Goal: Transaction & Acquisition: Obtain resource

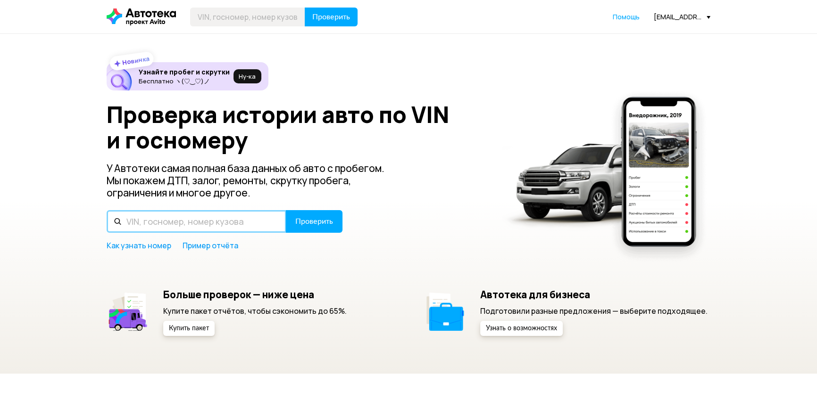
click at [187, 222] on input "text" at bounding box center [197, 221] width 180 height 23
type input "V"
type input "М315АН126"
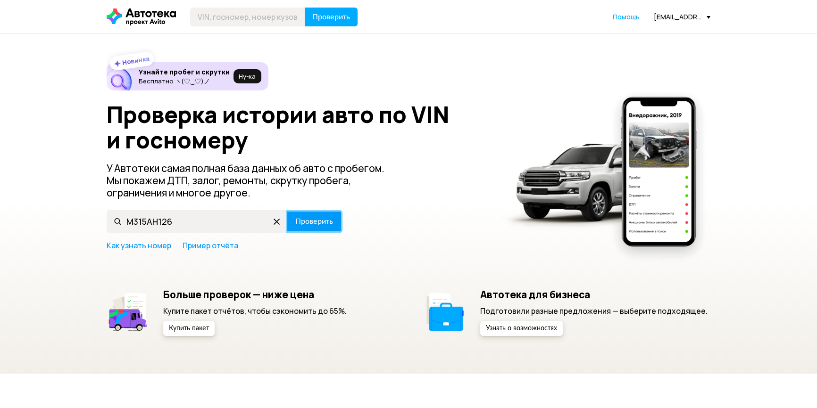
click at [302, 225] on span "Проверить" at bounding box center [314, 222] width 38 height 8
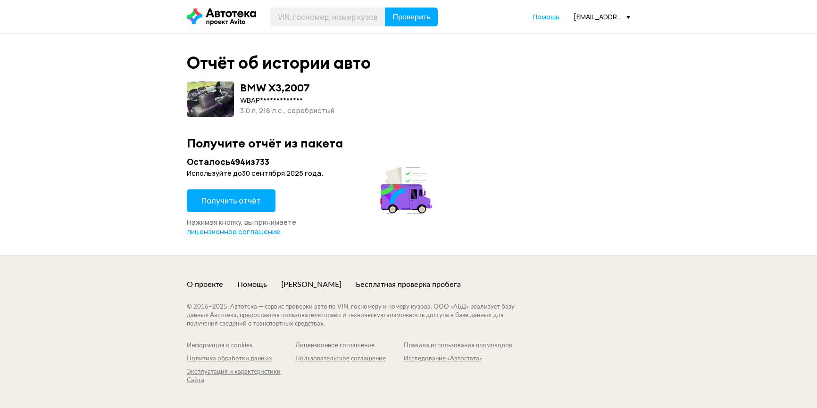
click at [227, 196] on span "Получить отчёт" at bounding box center [230, 201] width 59 height 10
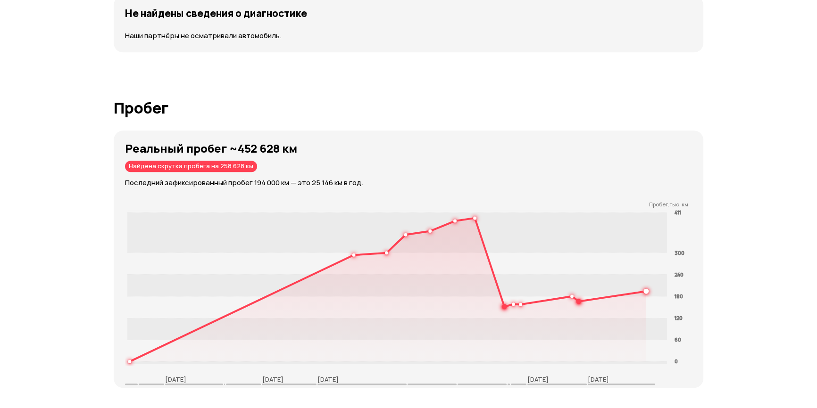
scroll to position [1286, 0]
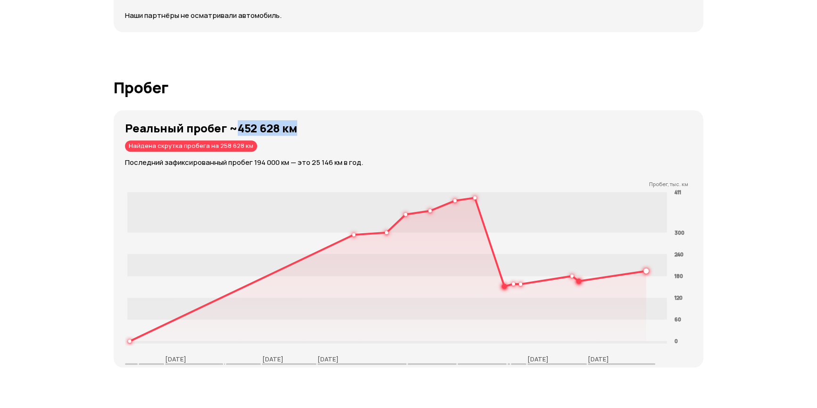
drag, startPoint x: 233, startPoint y: 127, endPoint x: 304, endPoint y: 134, distance: 71.1
click at [303, 134] on h3 "Реальный пробег ~452 628 км" at bounding box center [414, 128] width 578 height 13
click at [342, 134] on div "Реальный пробег ~452 628 км Найдена скрутка пробега на 258 628 км Последний заф…" at bounding box center [414, 145] width 578 height 46
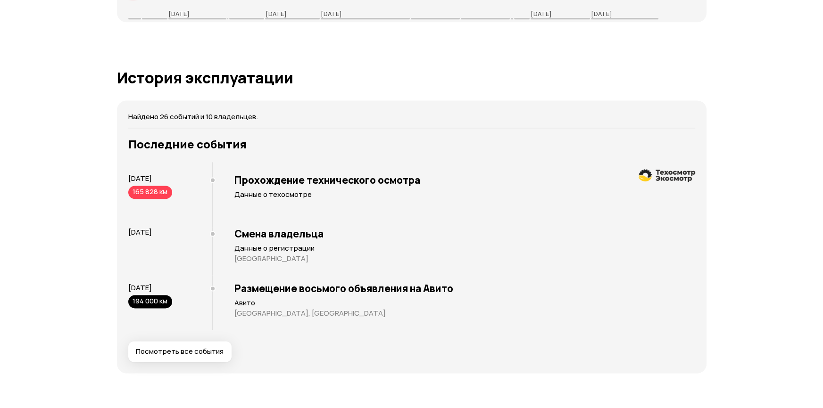
scroll to position [1715, 0]
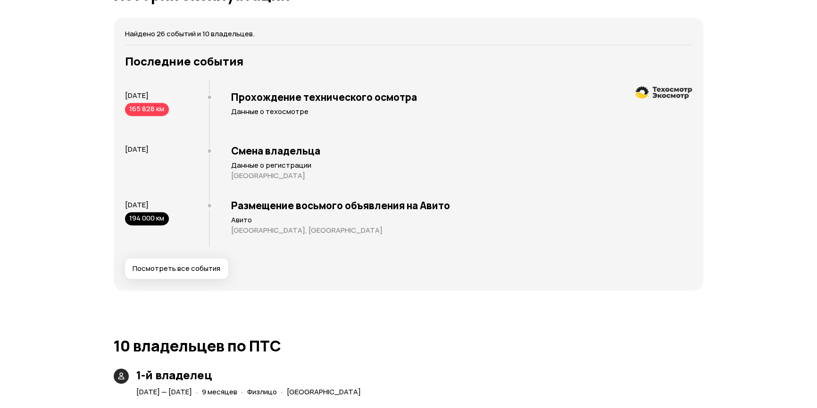
click at [188, 266] on span "Посмотреть все события" at bounding box center [177, 268] width 88 height 9
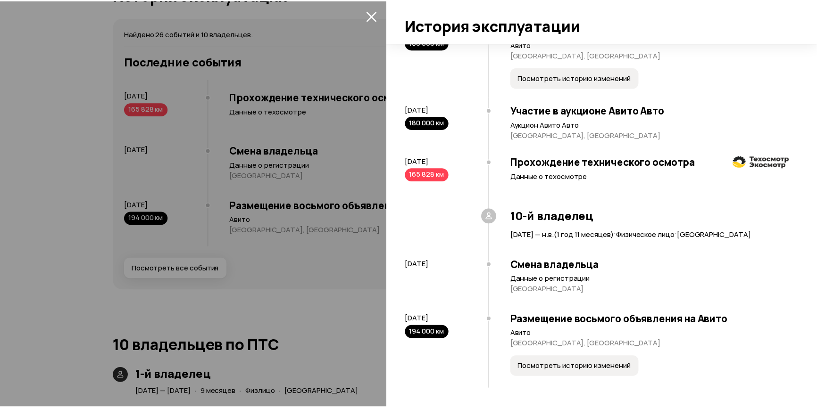
scroll to position [1908, 0]
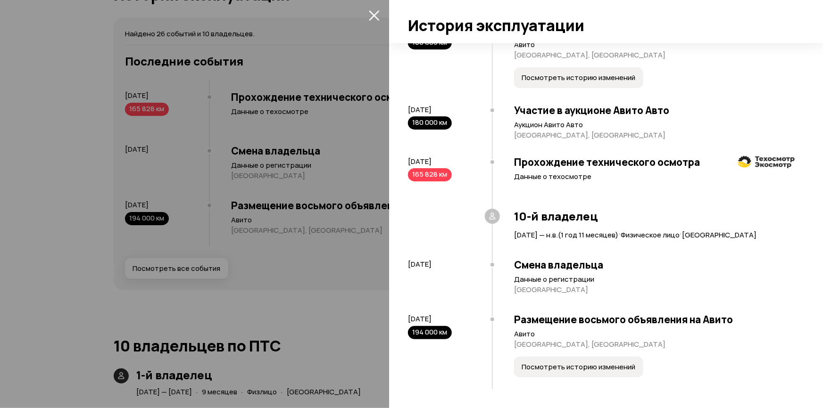
click at [326, 133] on div at bounding box center [411, 204] width 823 height 408
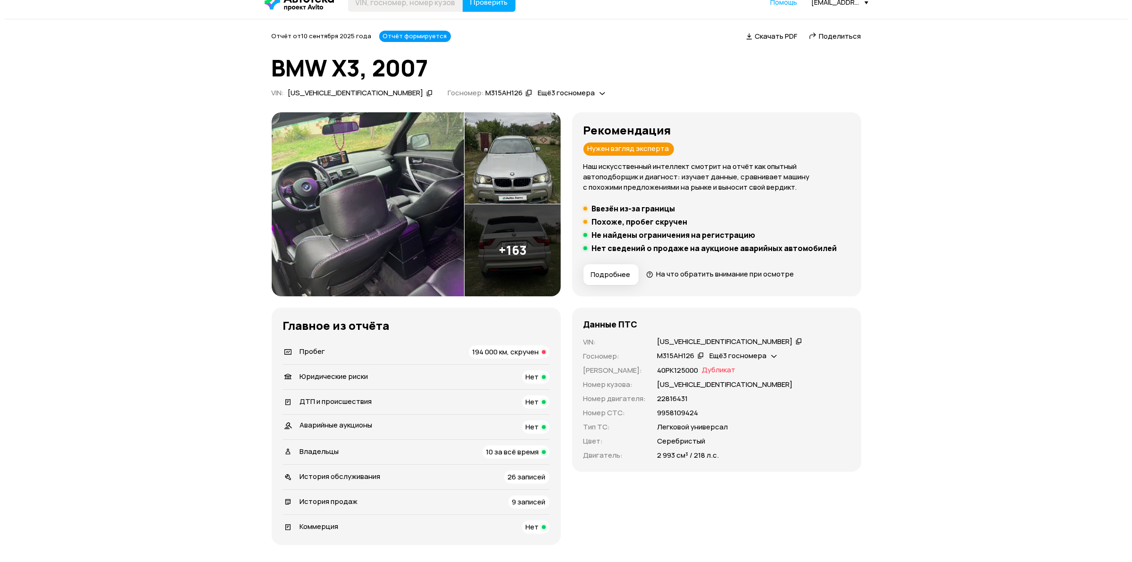
scroll to position [13, 0]
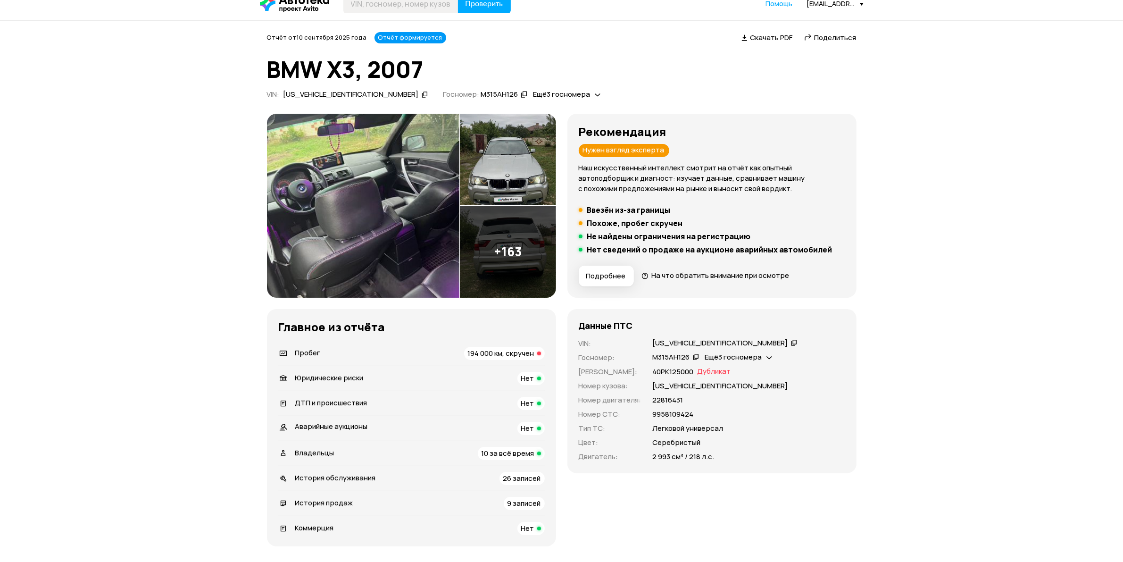
click at [534, 247] on img at bounding box center [508, 252] width 96 height 92
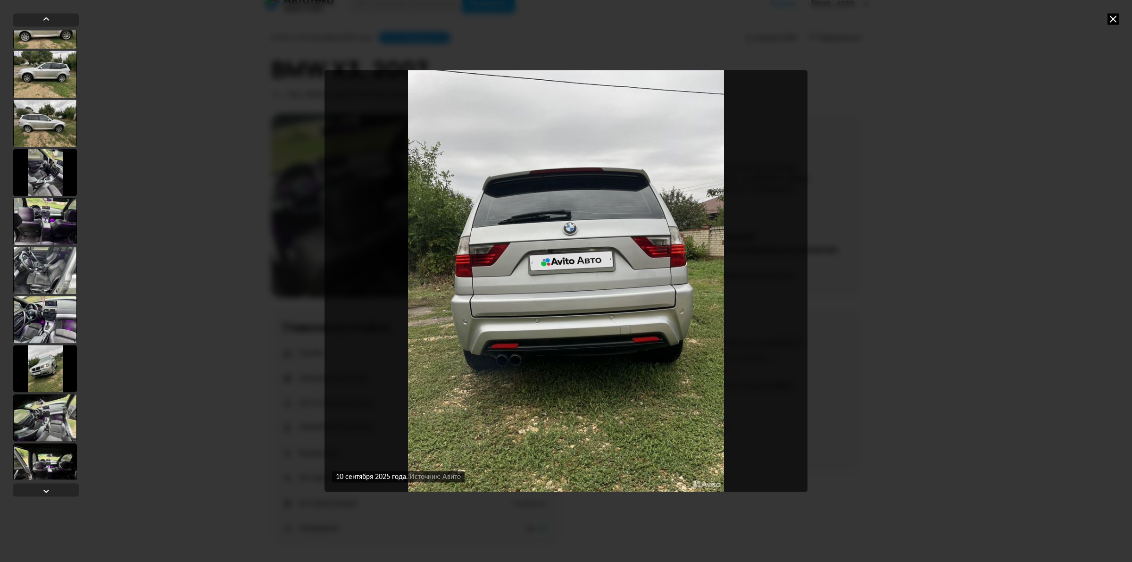
click at [47, 191] on div at bounding box center [45, 172] width 64 height 47
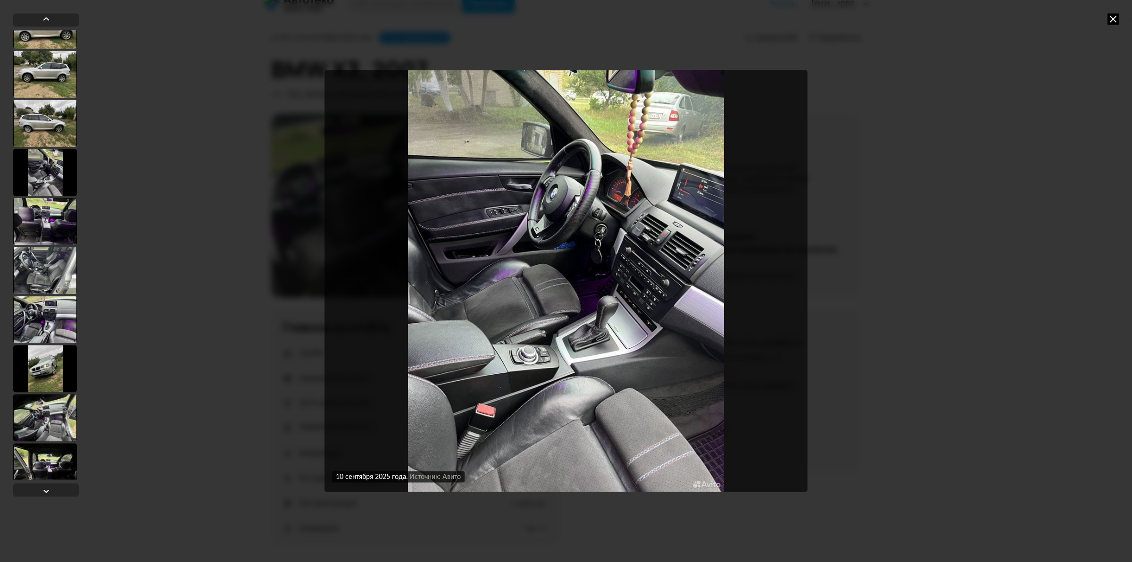
scroll to position [175, 0]
click at [52, 232] on div at bounding box center [45, 222] width 64 height 47
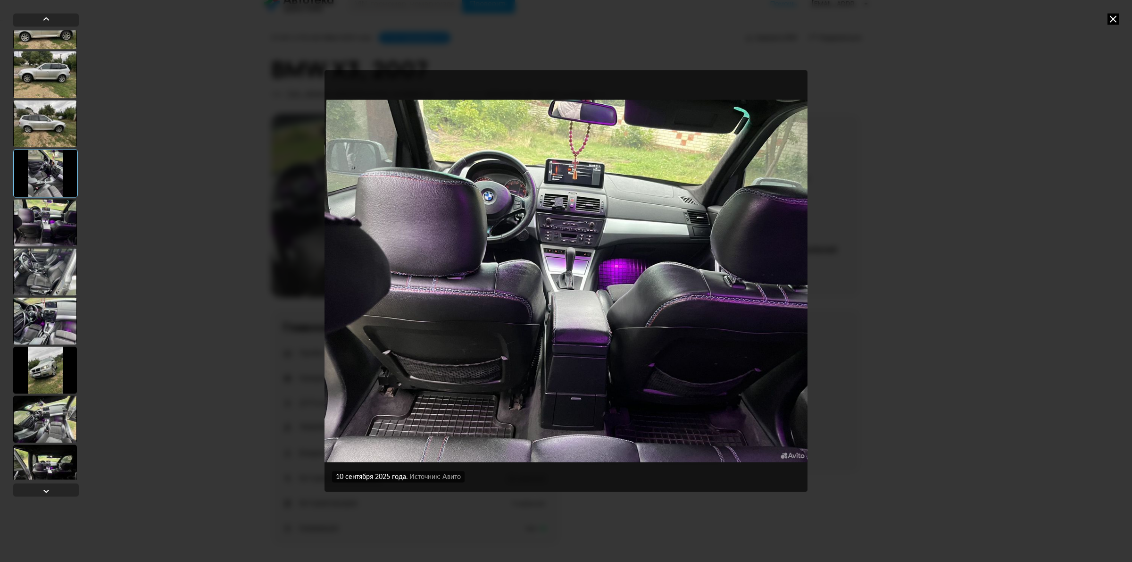
click at [44, 263] on div at bounding box center [45, 271] width 64 height 47
click at [47, 317] on div at bounding box center [45, 320] width 64 height 47
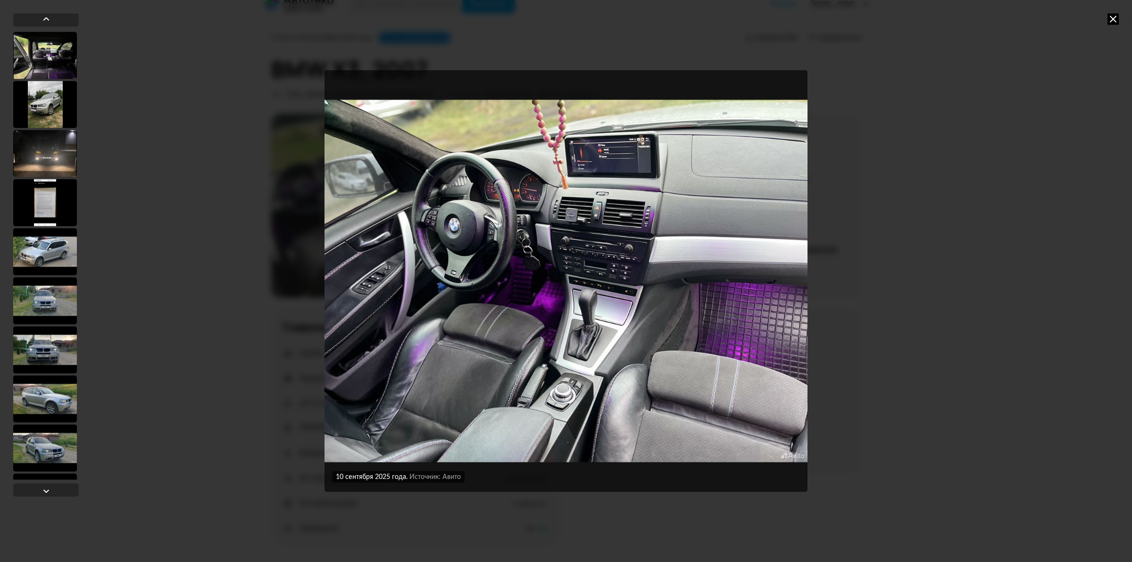
click at [53, 196] on div at bounding box center [45, 202] width 64 height 47
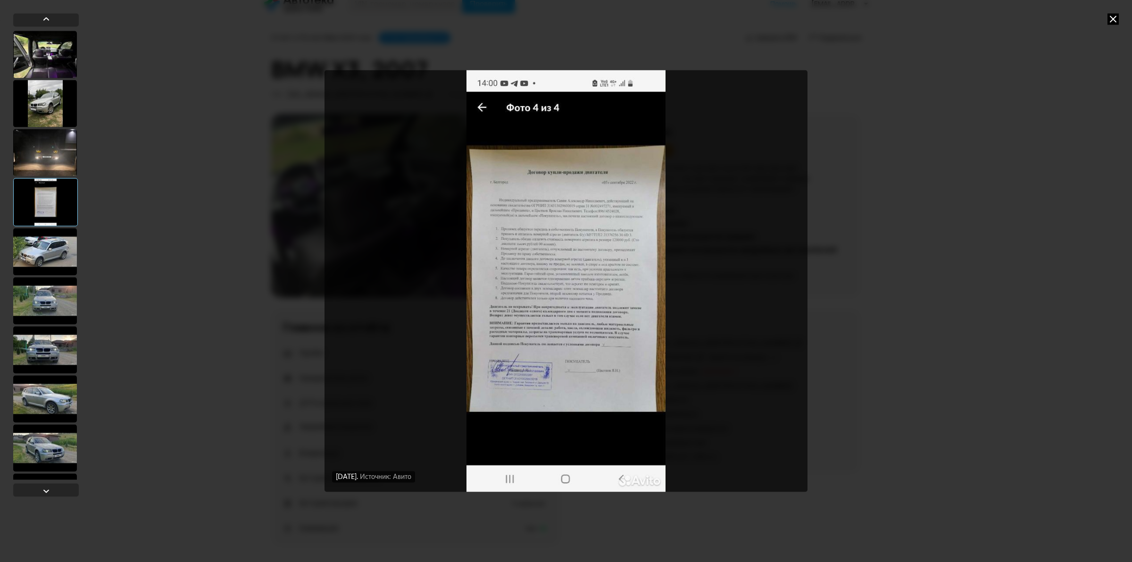
scroll to position [587, 0]
click at [53, 250] on div at bounding box center [45, 252] width 64 height 47
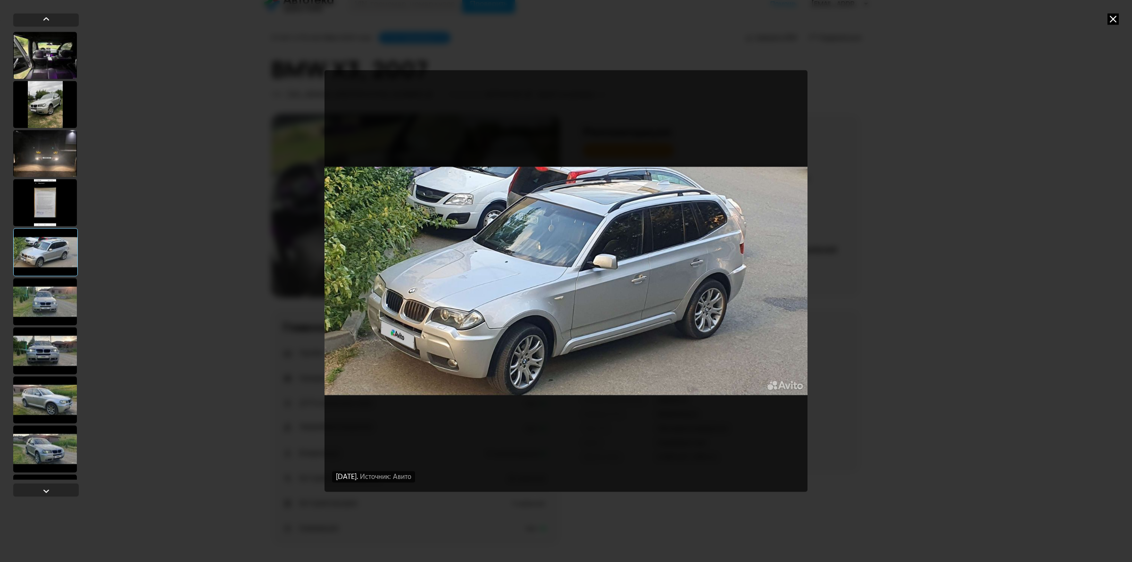
drag, startPoint x: 59, startPoint y: 298, endPoint x: 56, endPoint y: 301, distance: 5.0
click at [59, 298] on div at bounding box center [45, 301] width 64 height 47
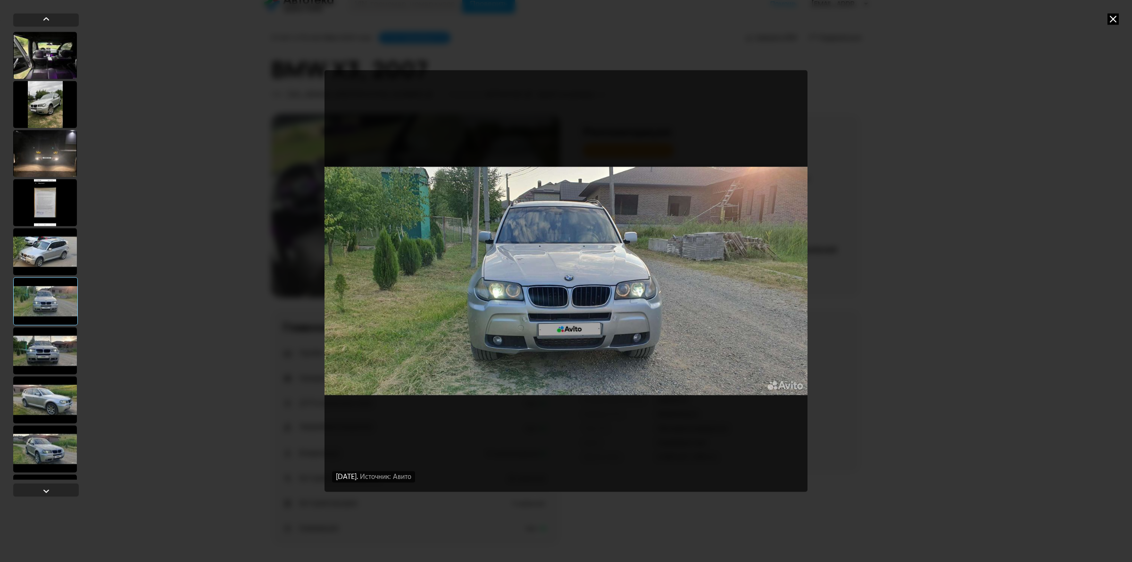
click at [55, 341] on div at bounding box center [45, 350] width 64 height 47
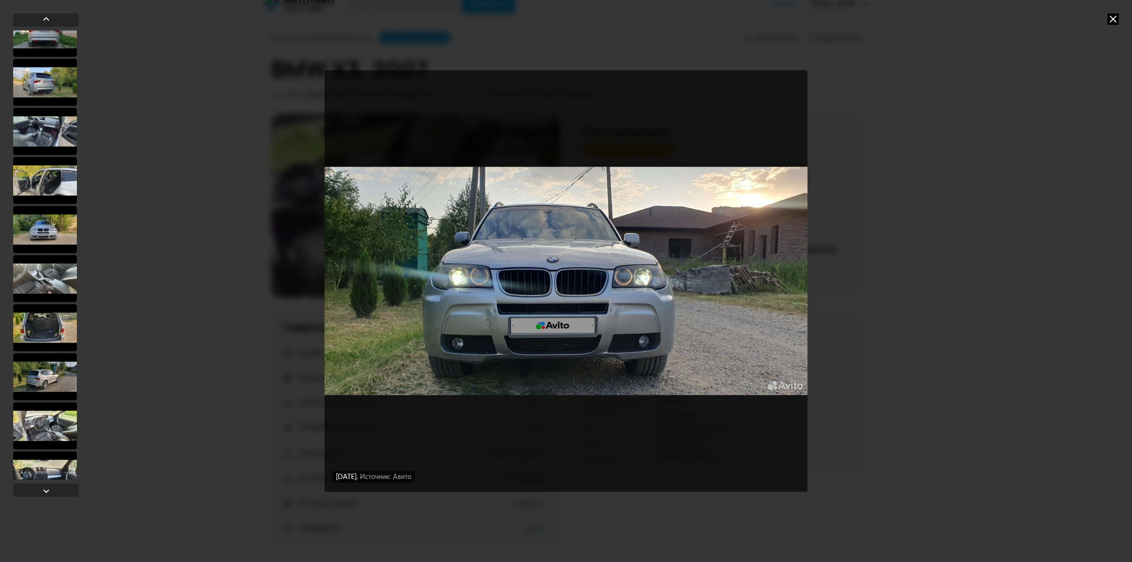
scroll to position [1766, 0]
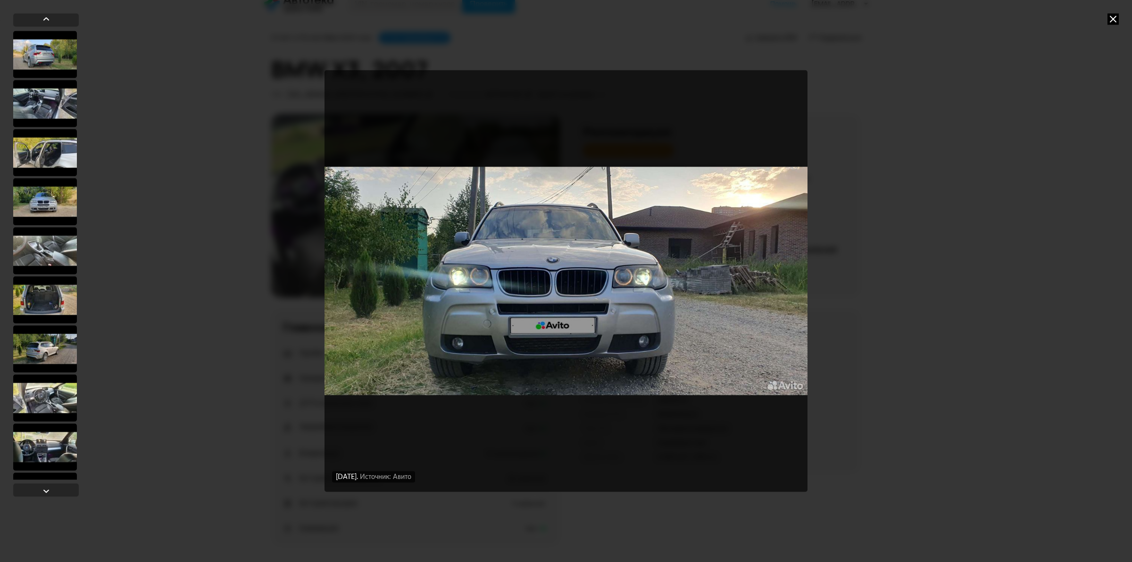
click at [48, 248] on div at bounding box center [45, 250] width 64 height 47
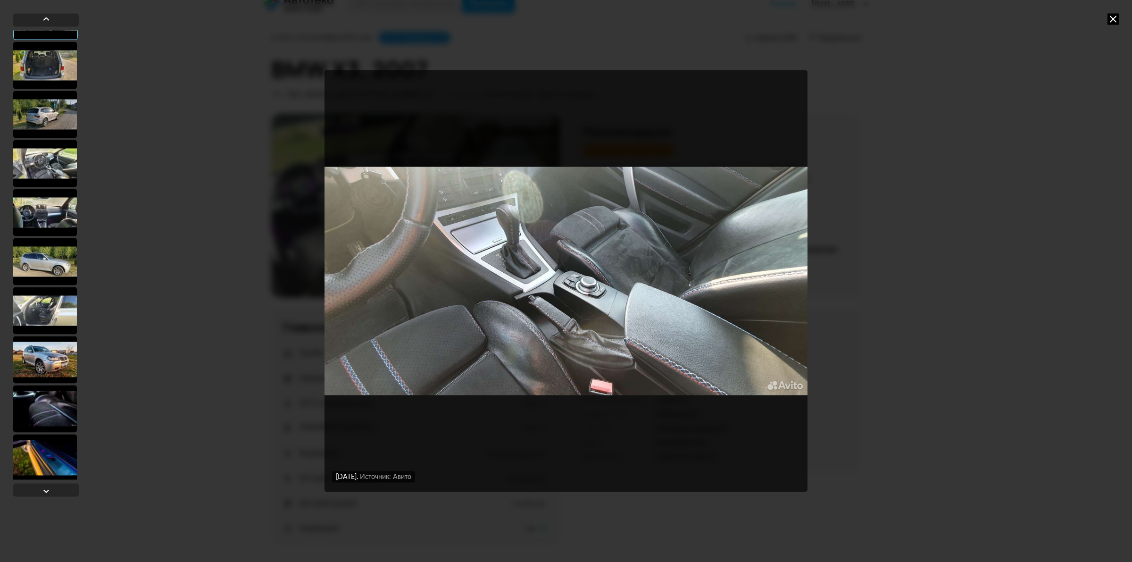
scroll to position [2060, 0]
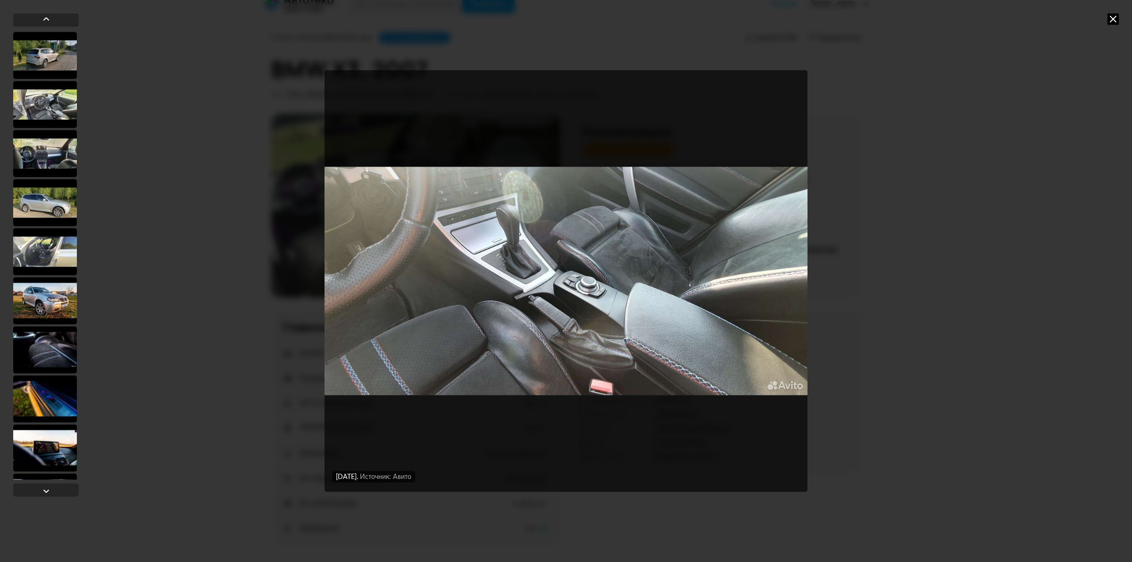
click at [52, 147] on div at bounding box center [45, 153] width 64 height 47
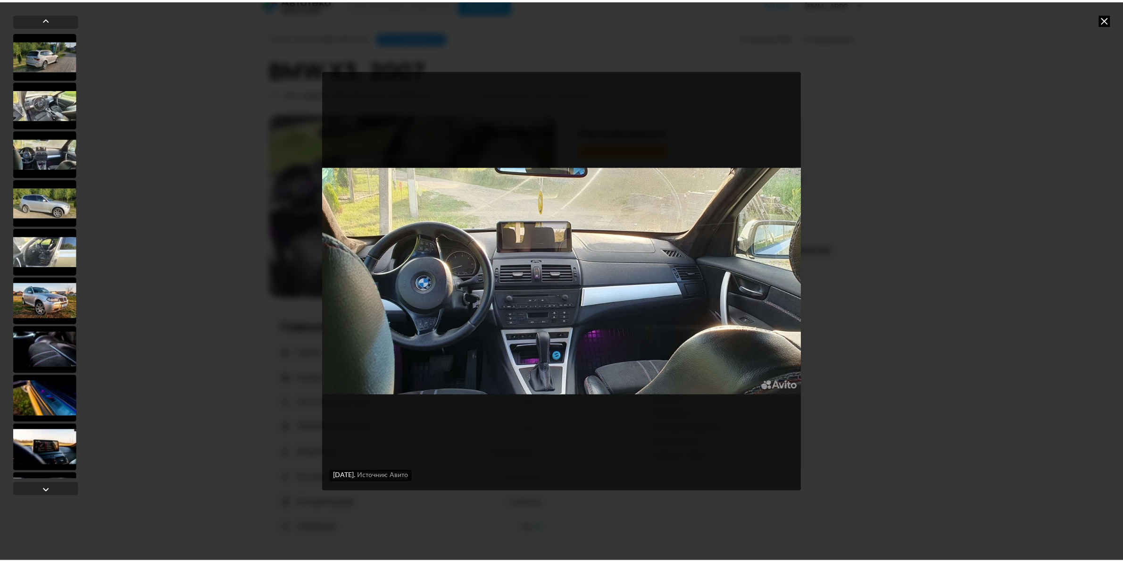
scroll to position [2059, 0]
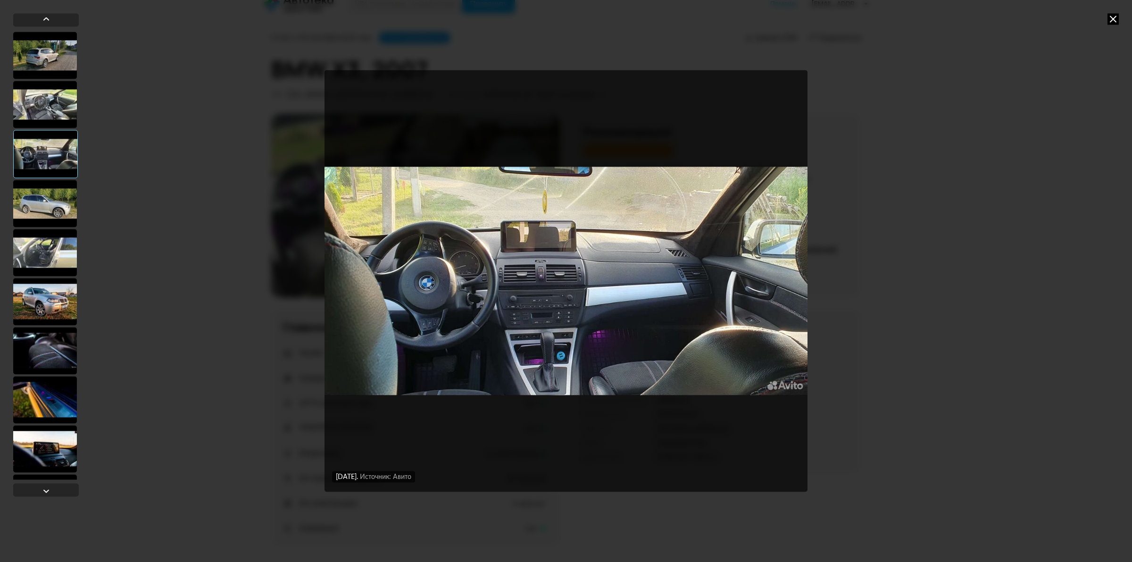
click at [50, 109] on div at bounding box center [45, 104] width 64 height 47
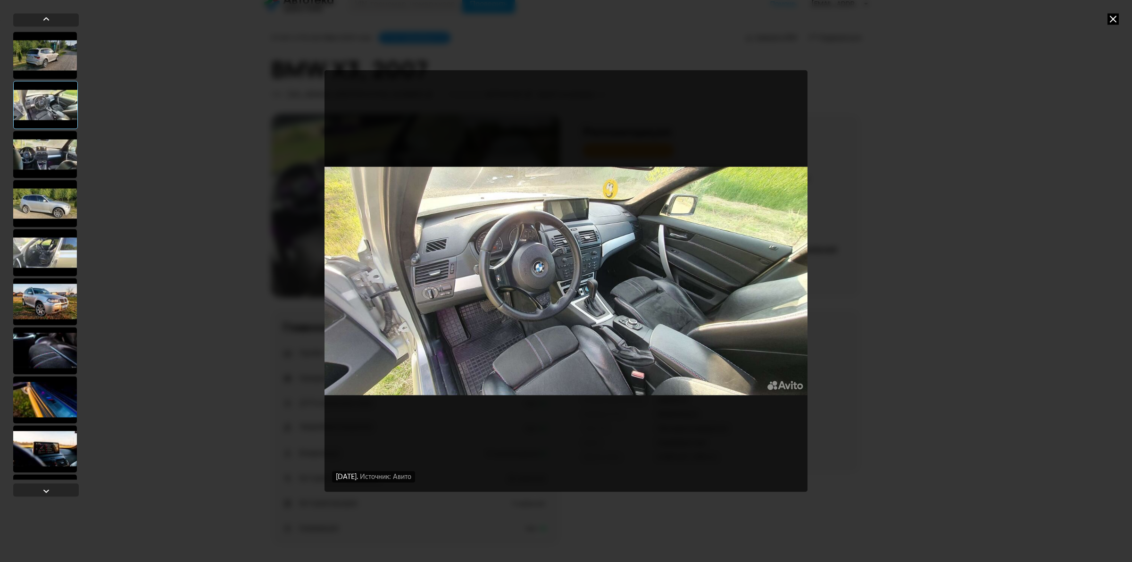
click at [494, 242] on img "Go to Slide 44" at bounding box center [566, 280] width 483 height 421
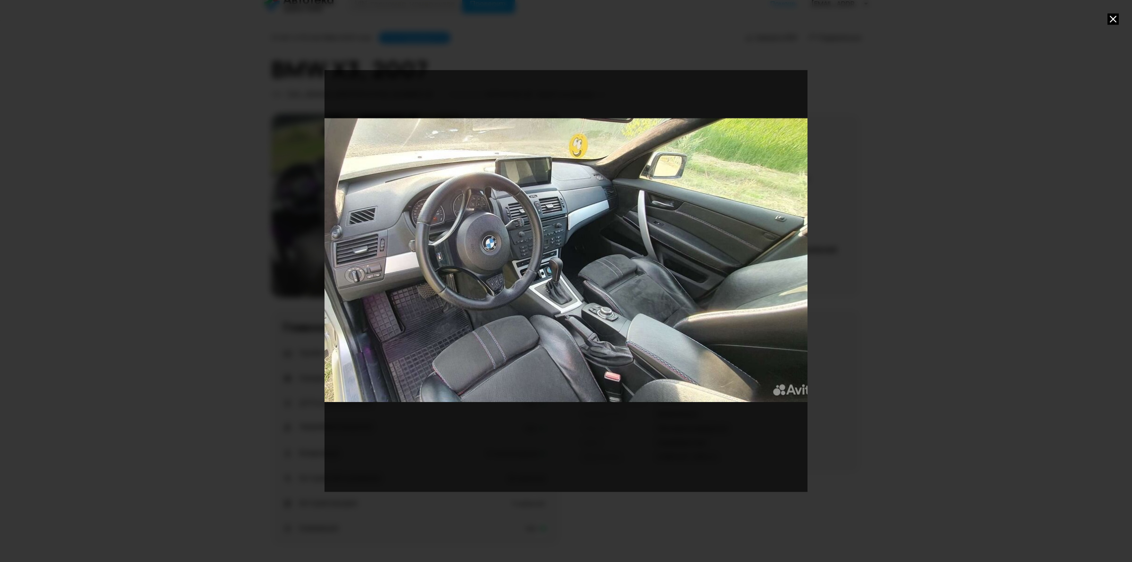
click at [248, 227] on div at bounding box center [566, 281] width 1132 height 562
click at [817, 17] on icon at bounding box center [1113, 18] width 11 height 11
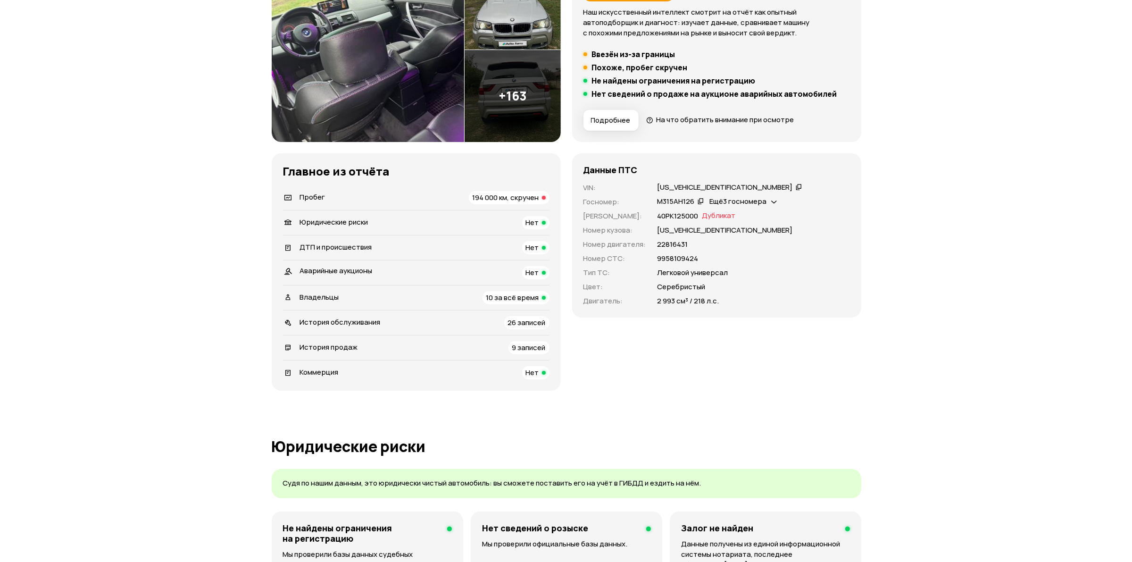
scroll to position [13, 0]
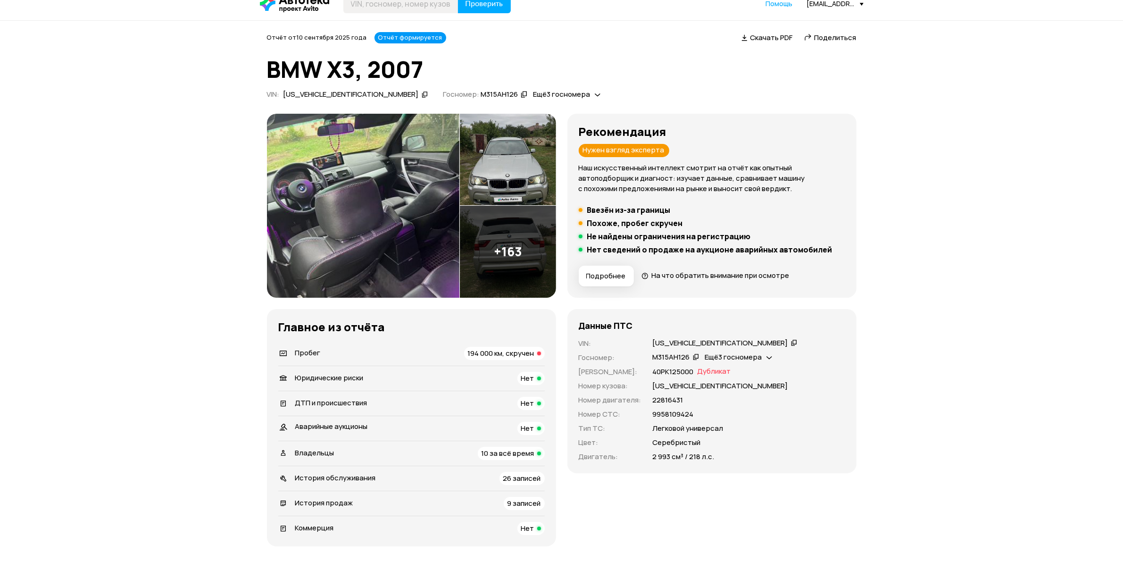
click at [530, 277] on img at bounding box center [508, 252] width 96 height 92
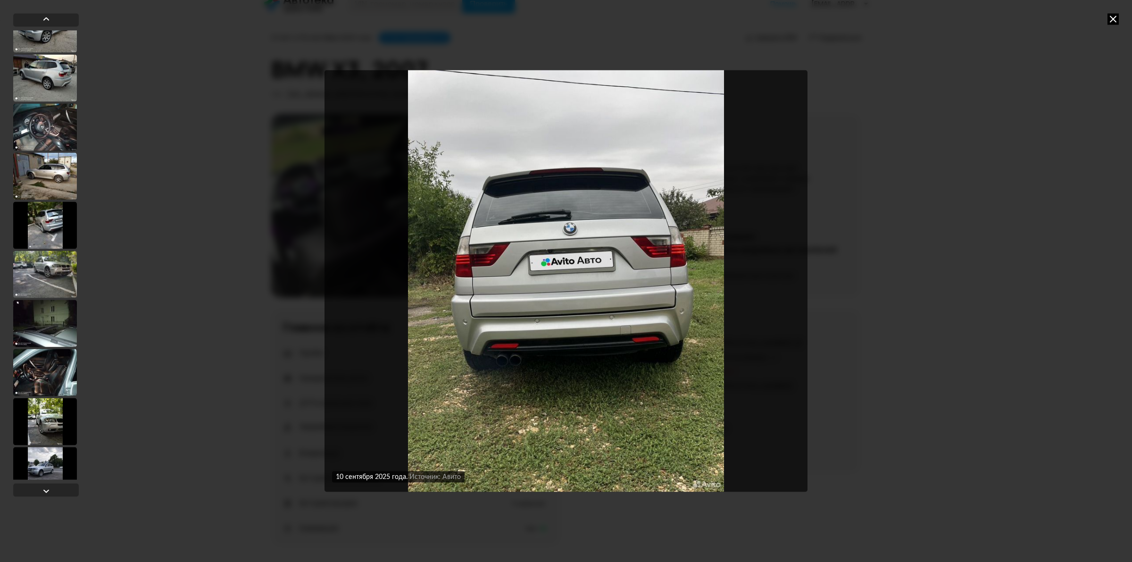
scroll to position [6014, 0]
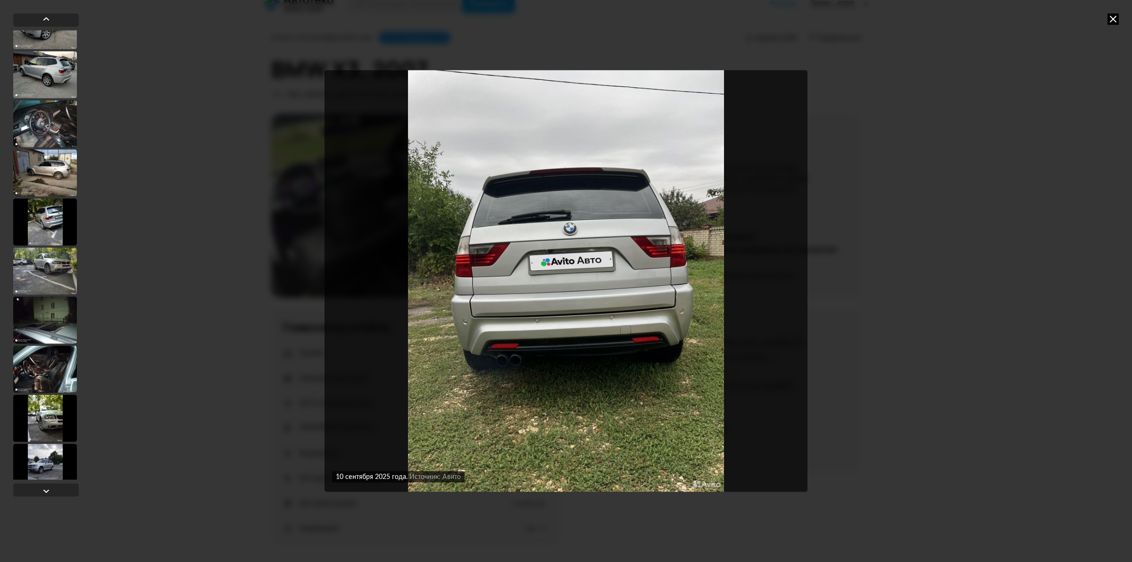
click at [53, 123] on div at bounding box center [45, 123] width 64 height 47
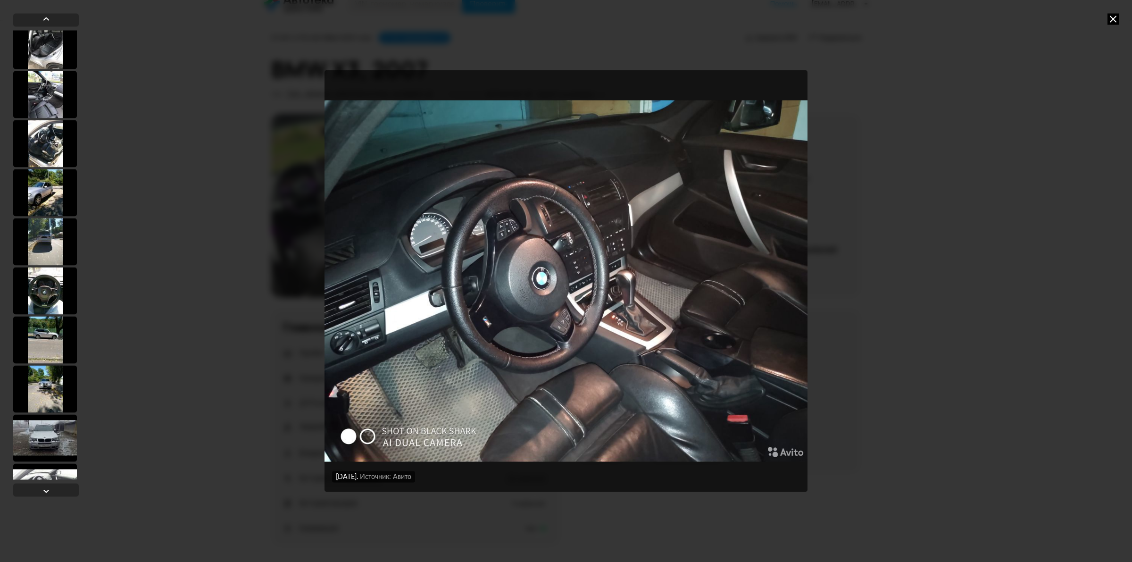
scroll to position [6838, 0]
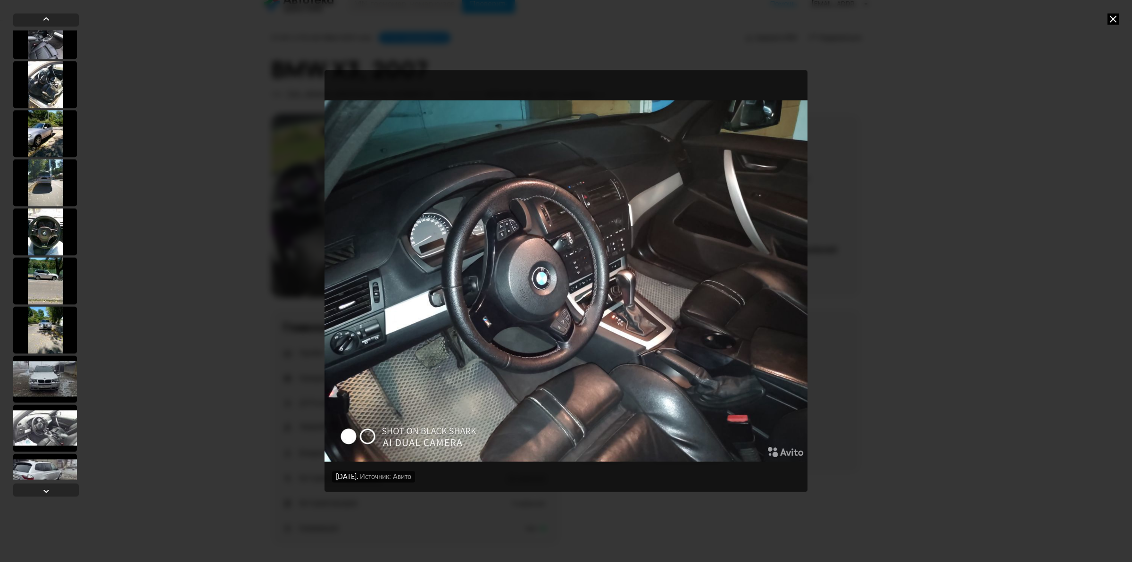
click at [45, 225] on div at bounding box center [45, 231] width 64 height 47
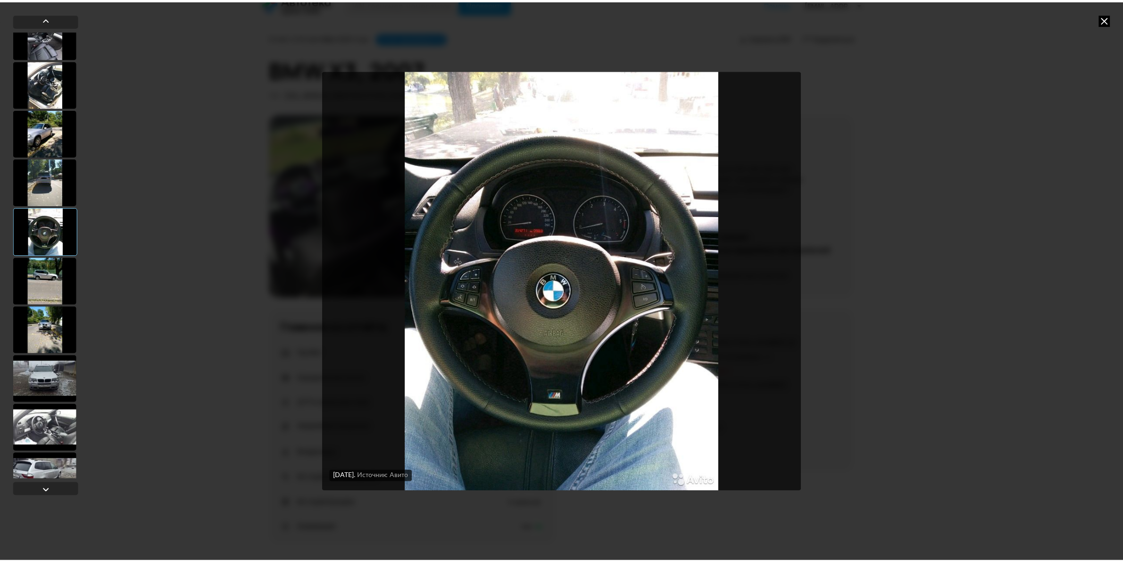
scroll to position [6837, 0]
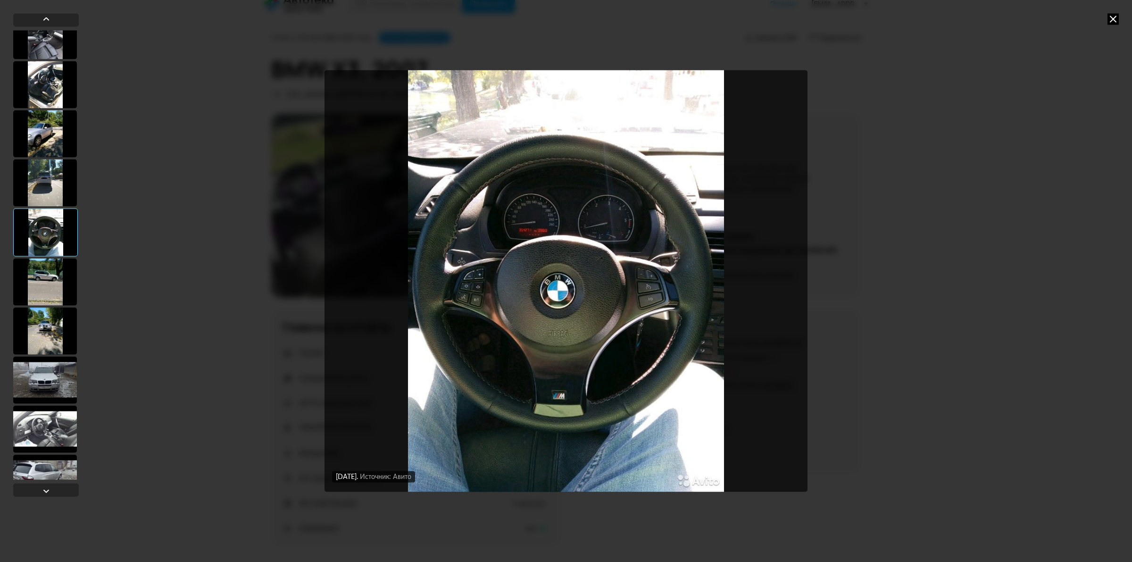
click at [533, 232] on img "Go to Slide 144" at bounding box center [566, 280] width 483 height 421
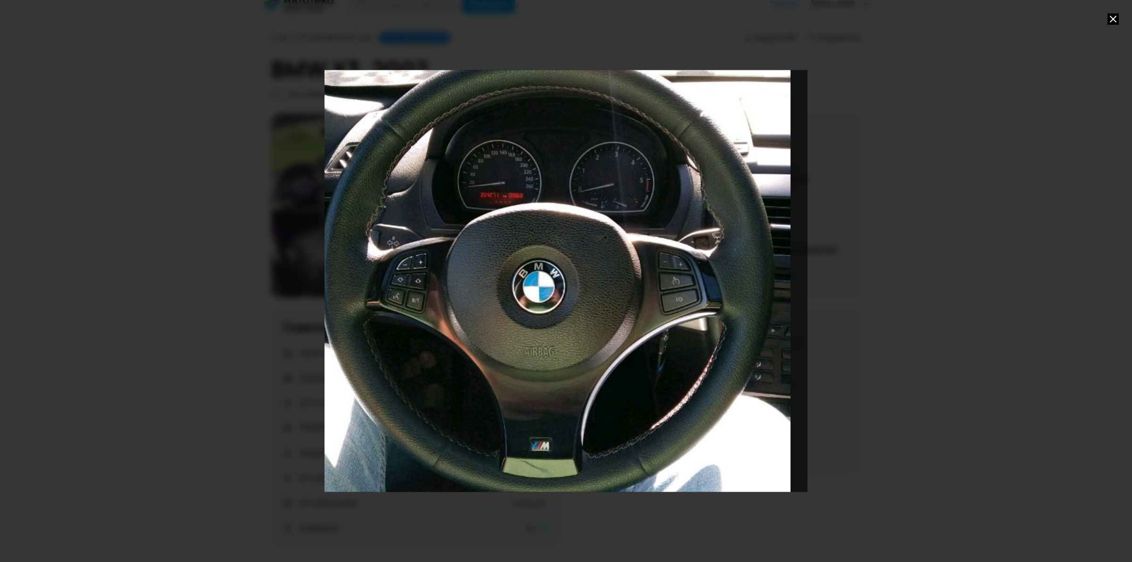
click at [235, 199] on div at bounding box center [566, 281] width 1132 height 562
click at [817, 14] on icon at bounding box center [1113, 18] width 11 height 11
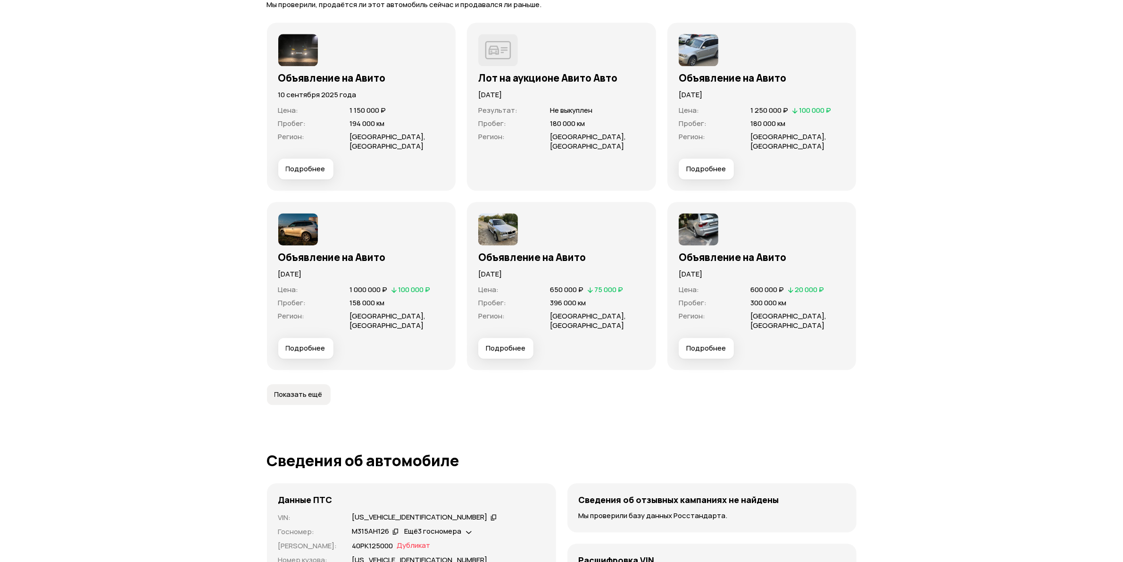
scroll to position [3020, 0]
click at [305, 389] on span "Показать ещё" at bounding box center [299, 393] width 48 height 9
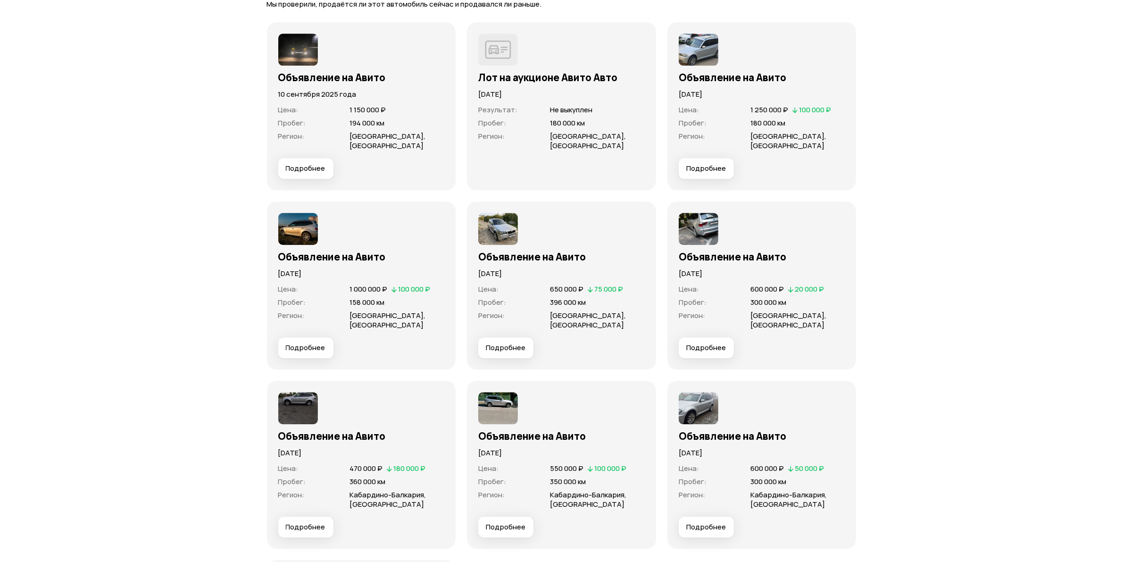
click at [510, 343] on span "Подробнее" at bounding box center [506, 347] width 40 height 9
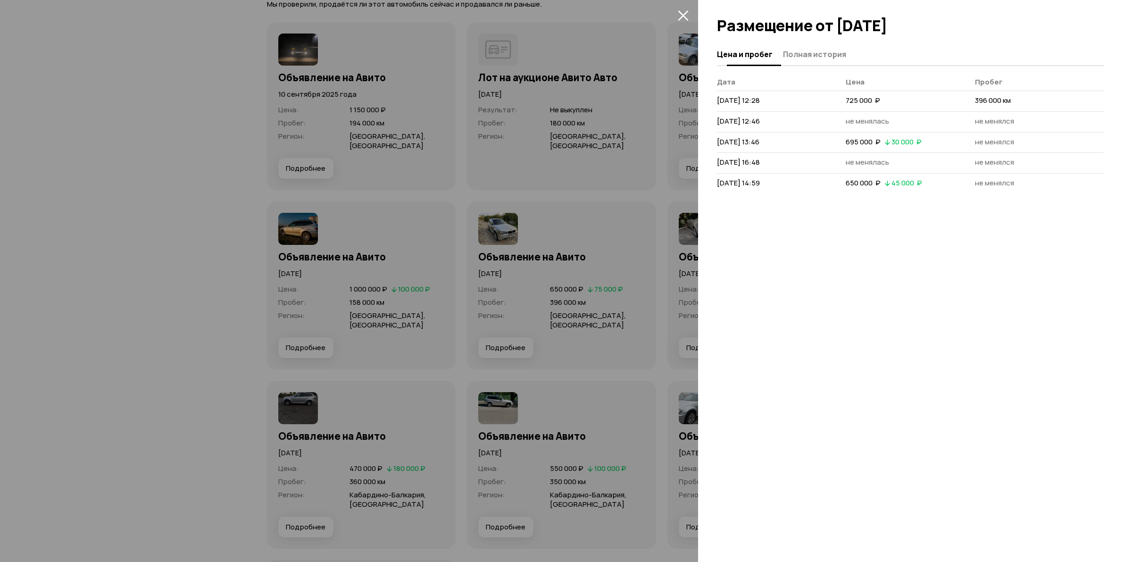
click at [814, 57] on span "Полная история" at bounding box center [814, 54] width 63 height 9
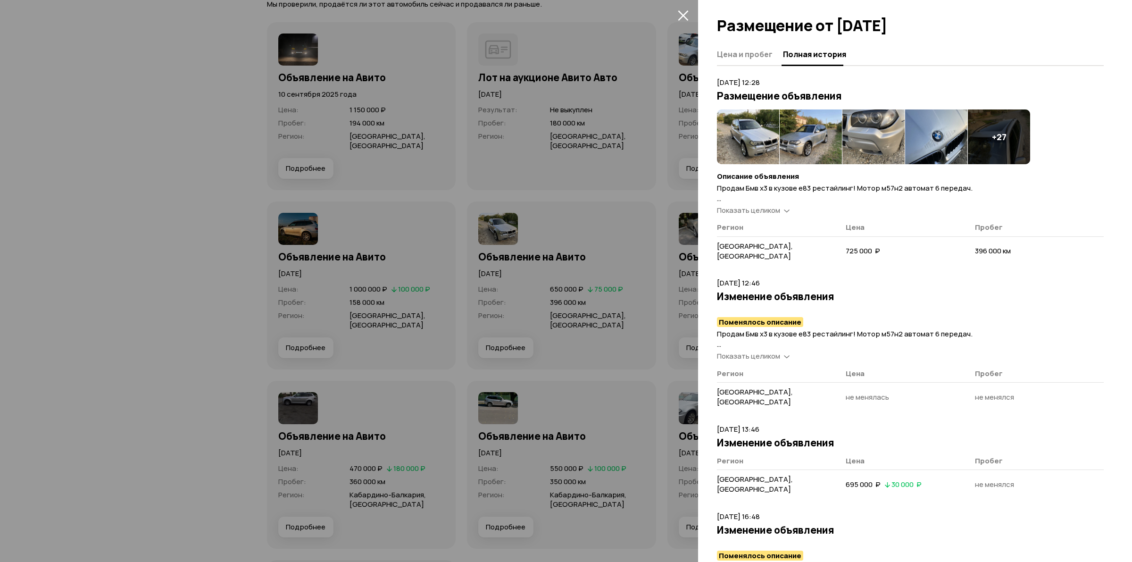
click at [817, 133] on div "+ 27" at bounding box center [999, 136] width 62 height 55
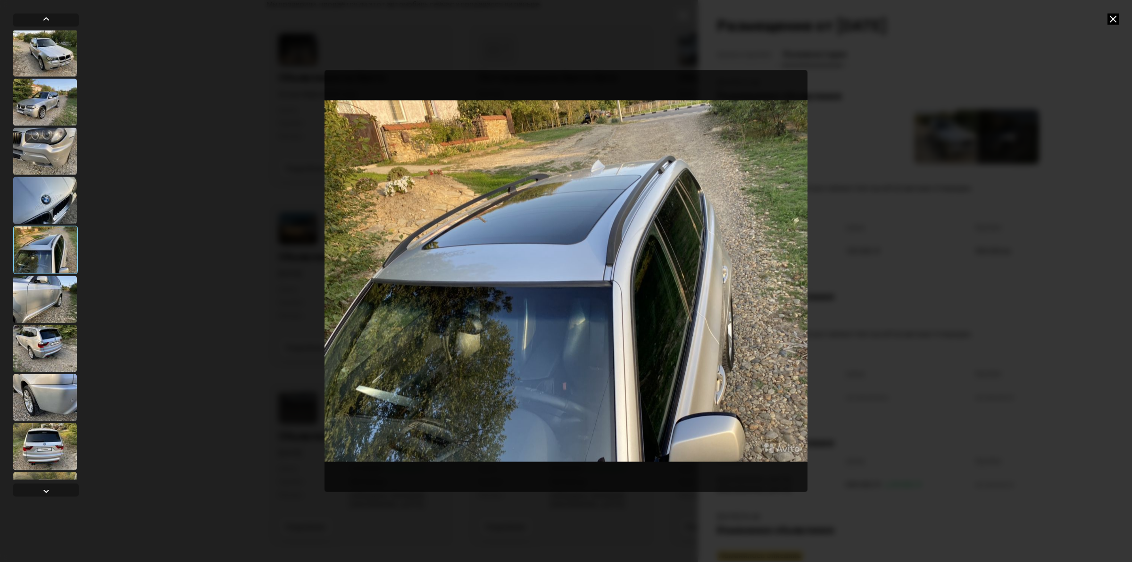
scroll to position [0, 0]
click at [246, 120] on div at bounding box center [566, 281] width 1132 height 562
click at [817, 15] on icon at bounding box center [1113, 18] width 11 height 11
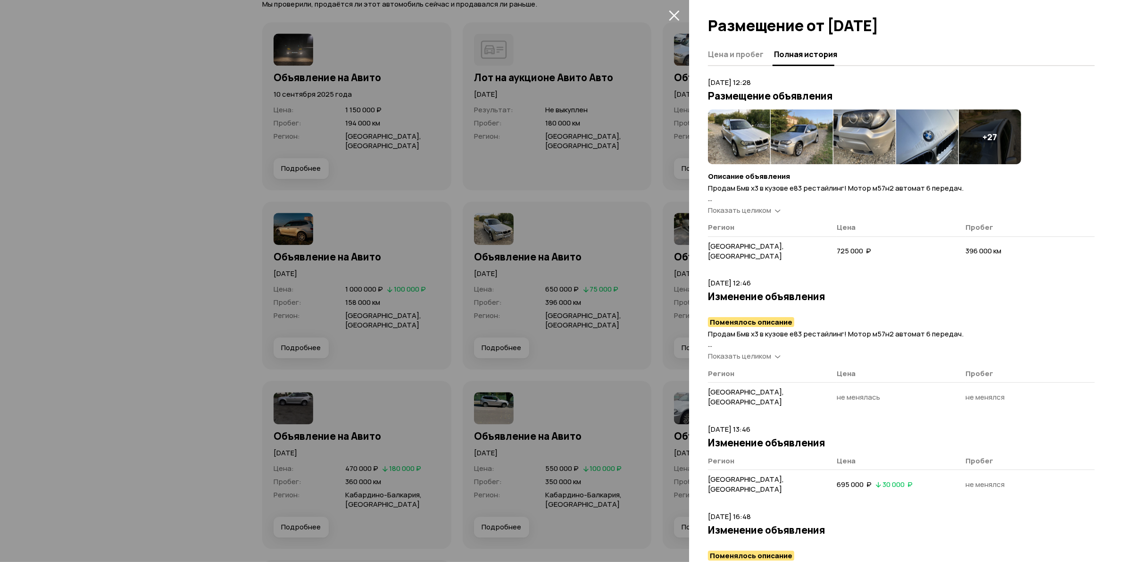
click at [673, 19] on icon "закрыть" at bounding box center [674, 15] width 11 height 11
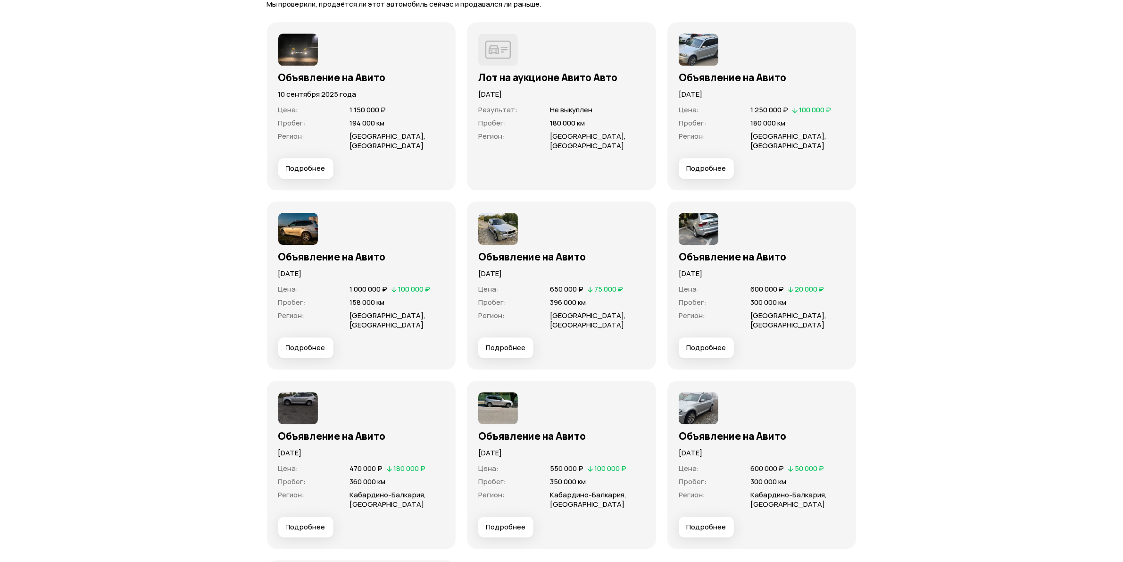
click at [708, 343] on span "Подробнее" at bounding box center [706, 347] width 40 height 9
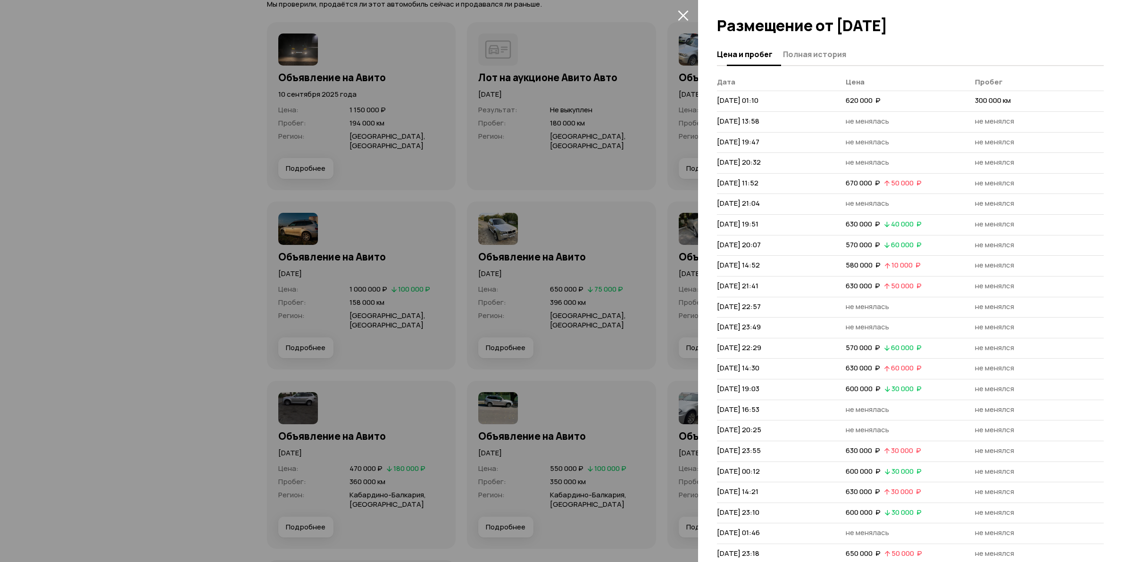
click at [817, 62] on button "Полная история" at bounding box center [813, 54] width 66 height 18
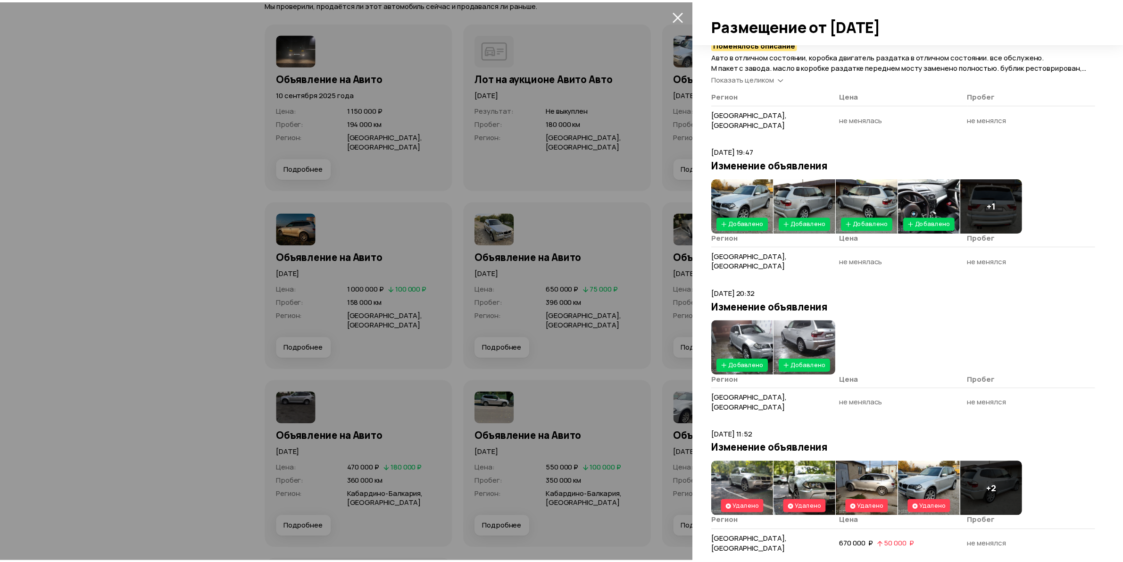
scroll to position [354, 0]
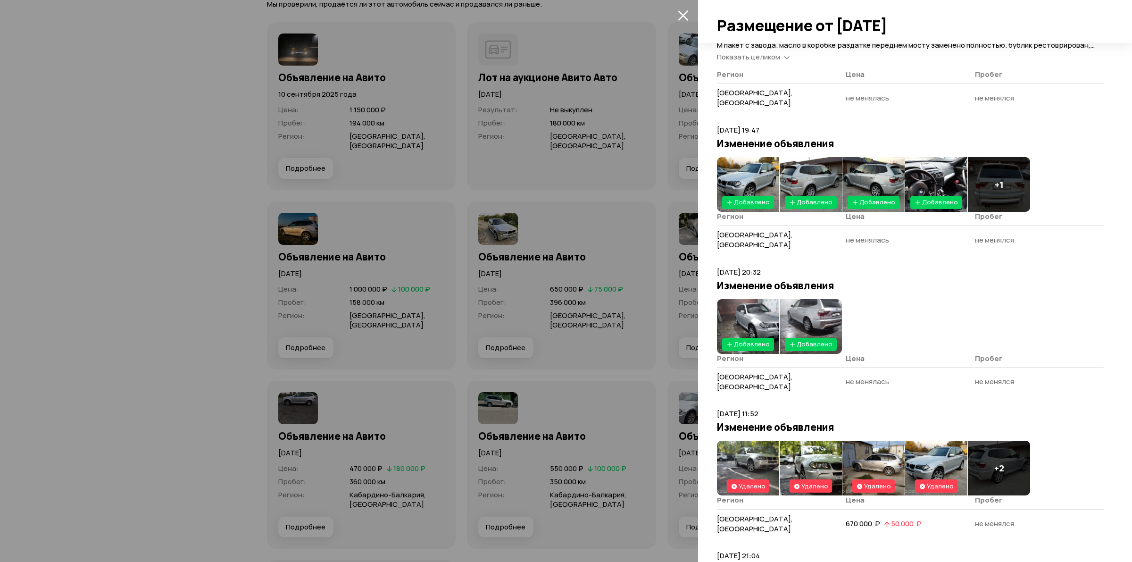
click at [817, 162] on div "+ 1" at bounding box center [999, 184] width 62 height 55
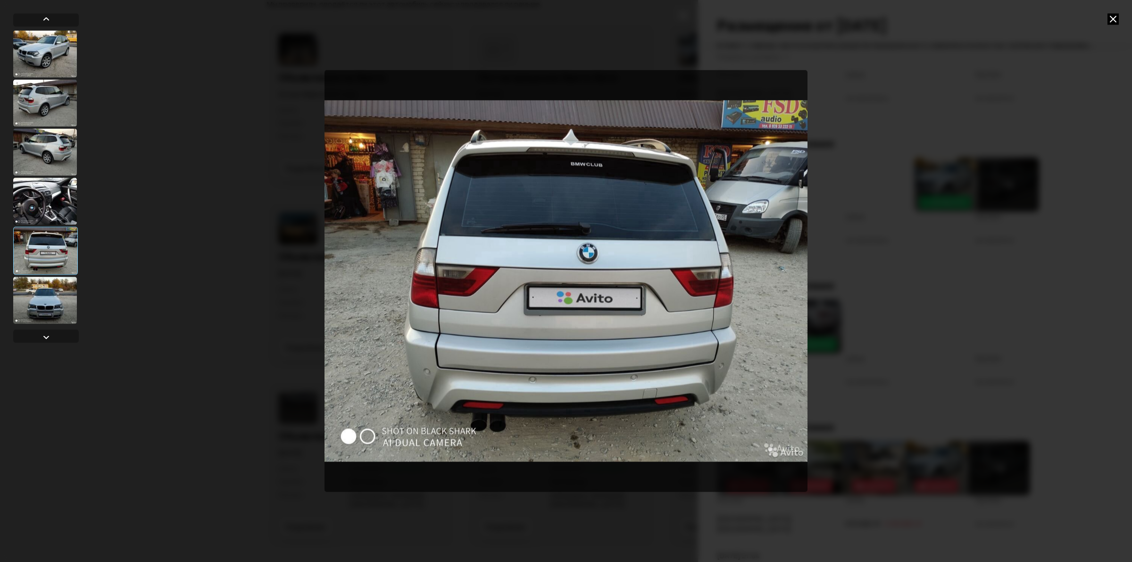
click at [65, 190] on div at bounding box center [45, 200] width 64 height 47
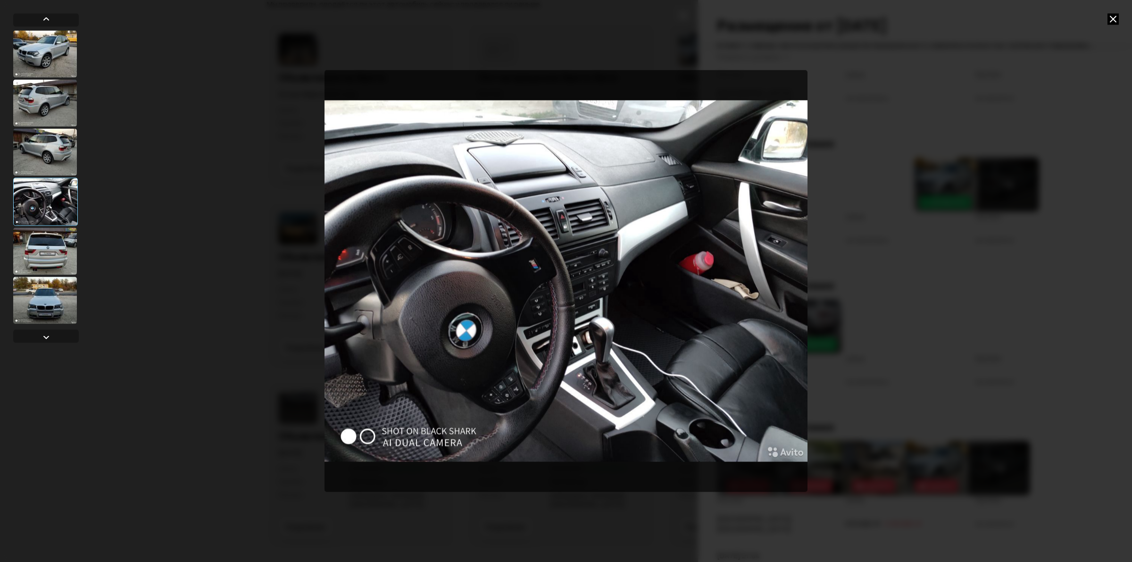
click at [817, 19] on icon at bounding box center [1113, 18] width 11 height 11
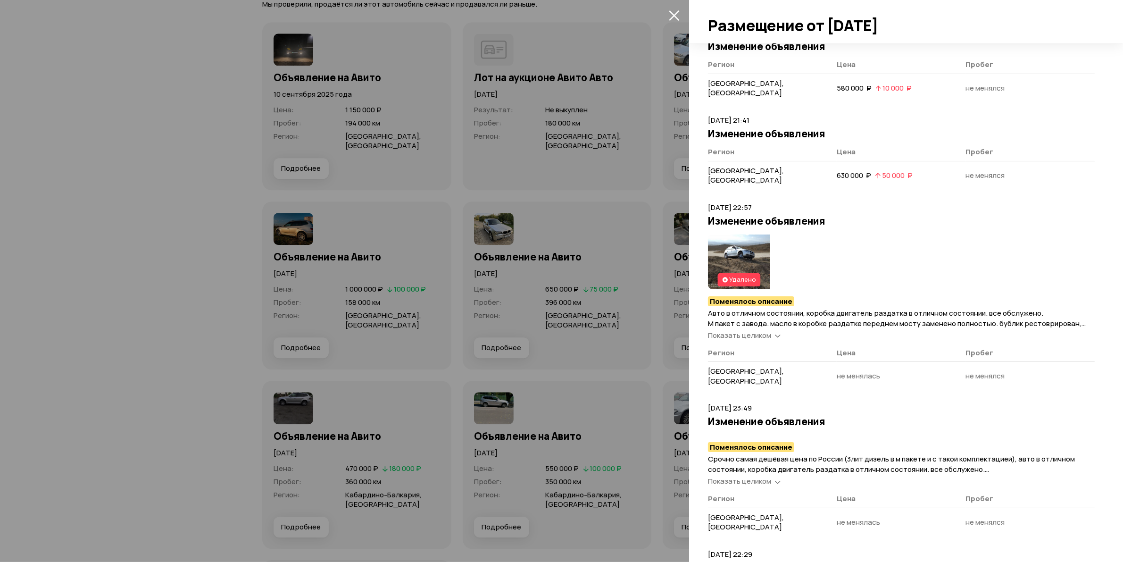
scroll to position [1356, 0]
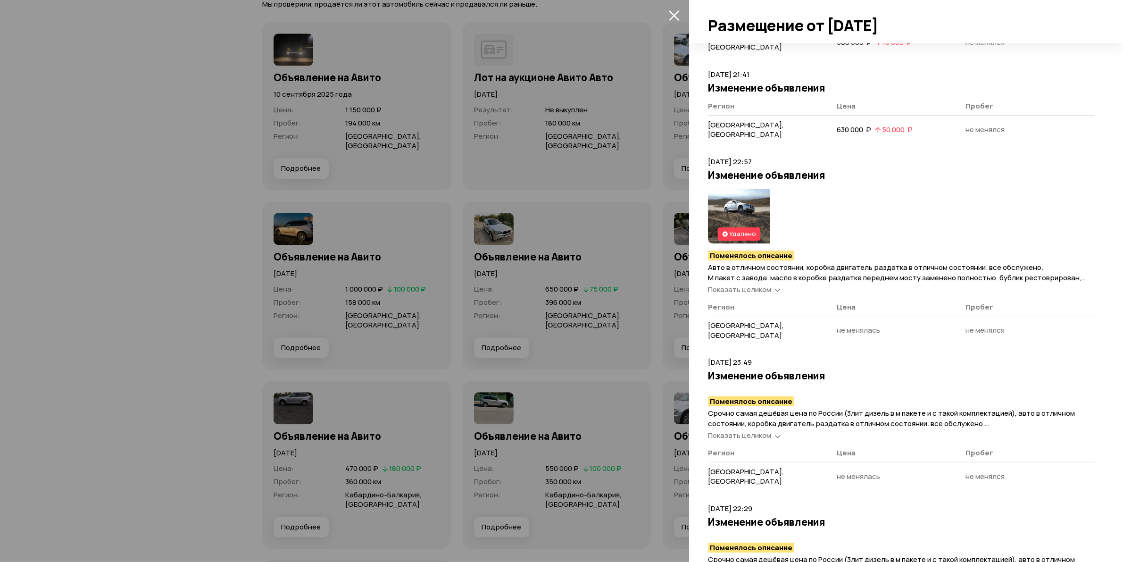
click at [749, 189] on img at bounding box center [739, 216] width 62 height 55
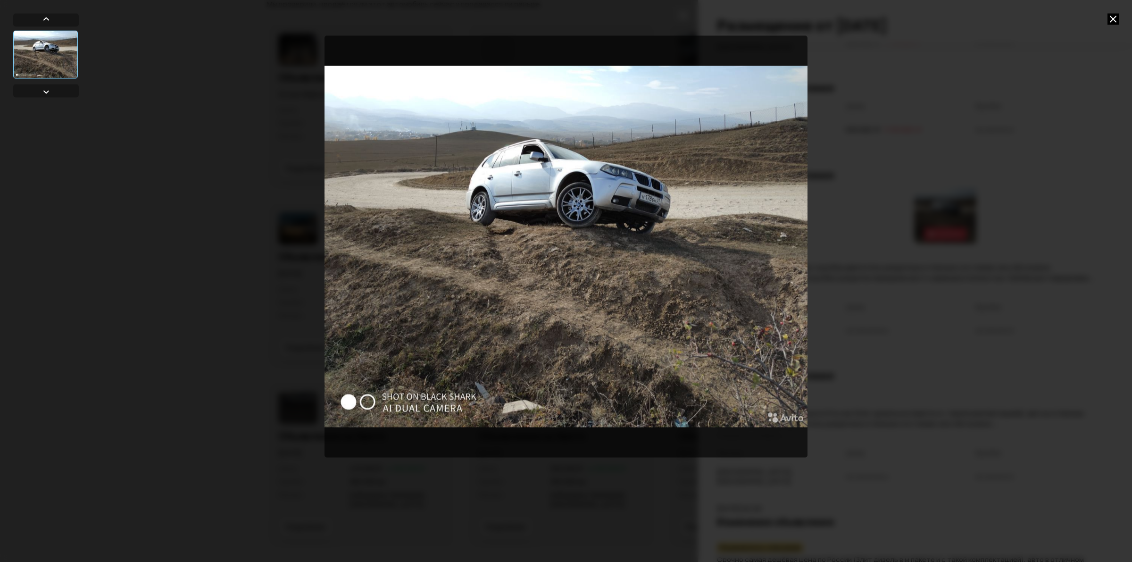
click at [817, 130] on div at bounding box center [566, 281] width 1132 height 562
click at [817, 19] on icon at bounding box center [1113, 18] width 11 height 11
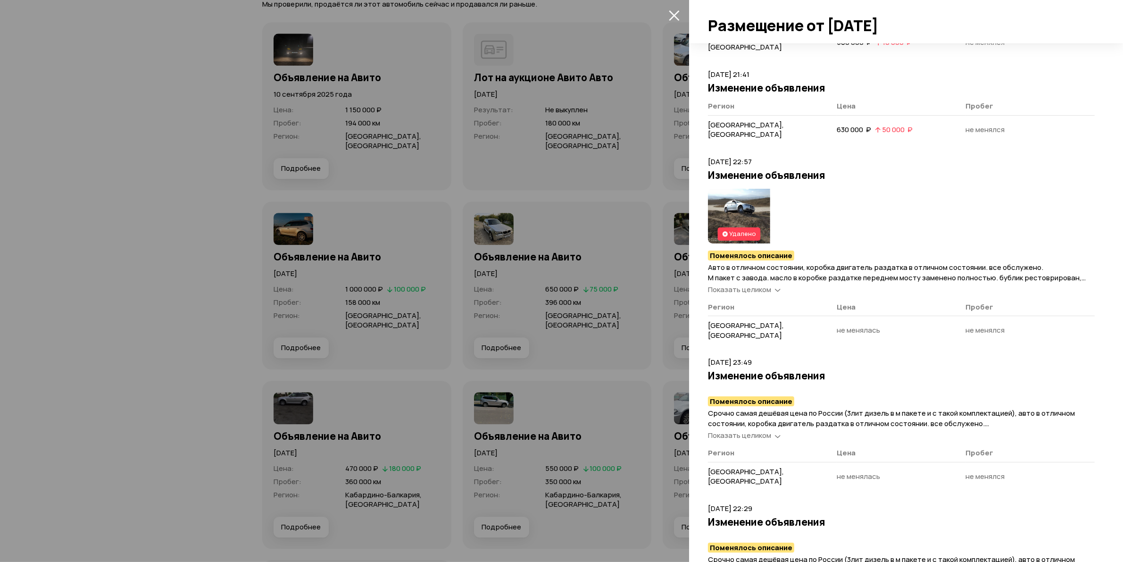
click at [677, 14] on icon "закрыть" at bounding box center [674, 15] width 11 height 11
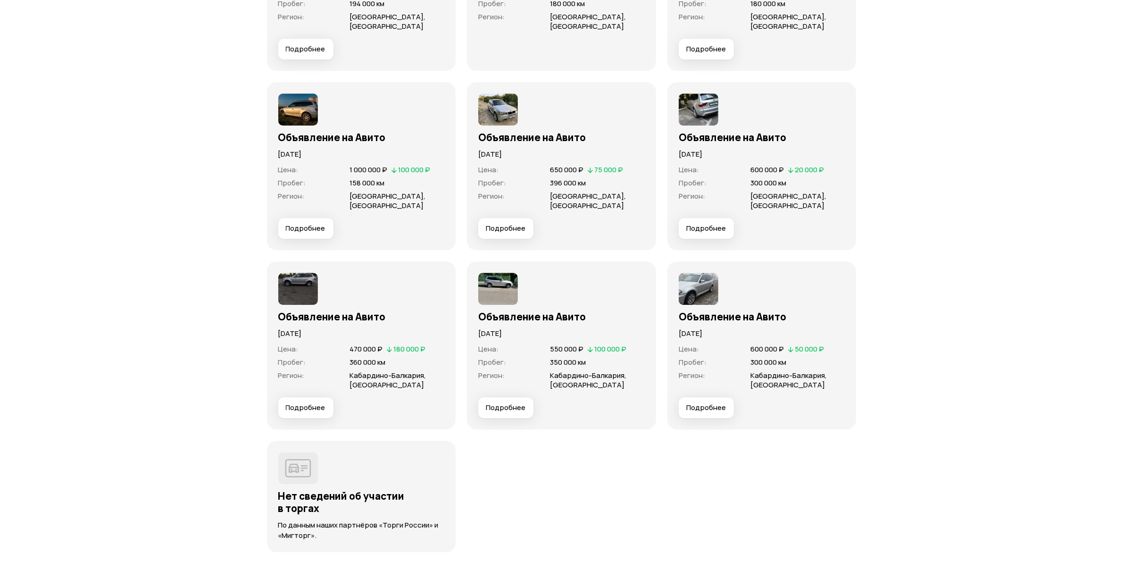
scroll to position [3197, 0]
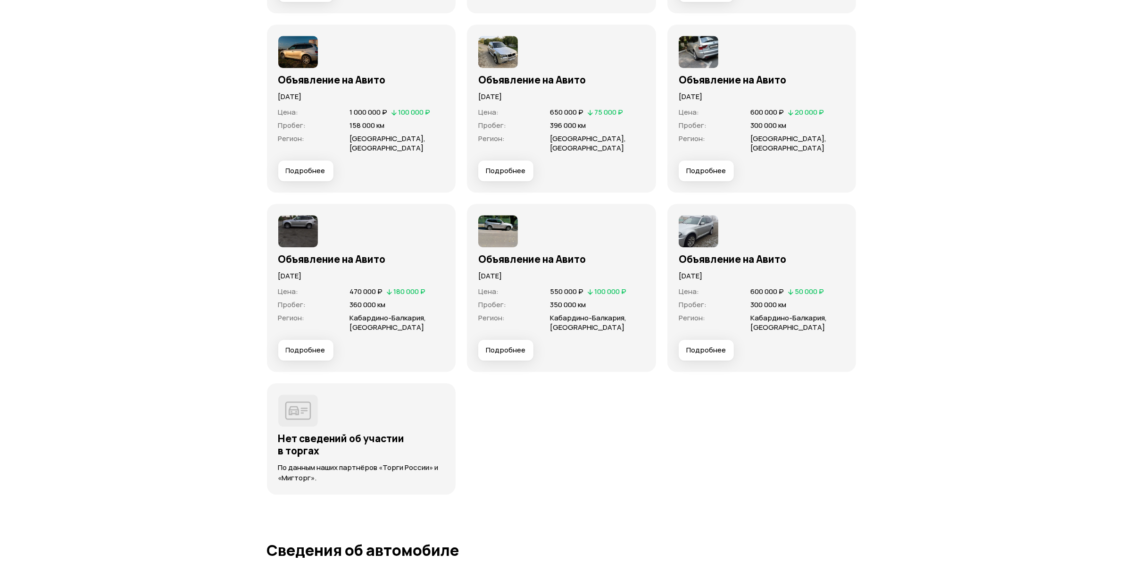
click at [317, 345] on span "Подробнее" at bounding box center [306, 349] width 40 height 9
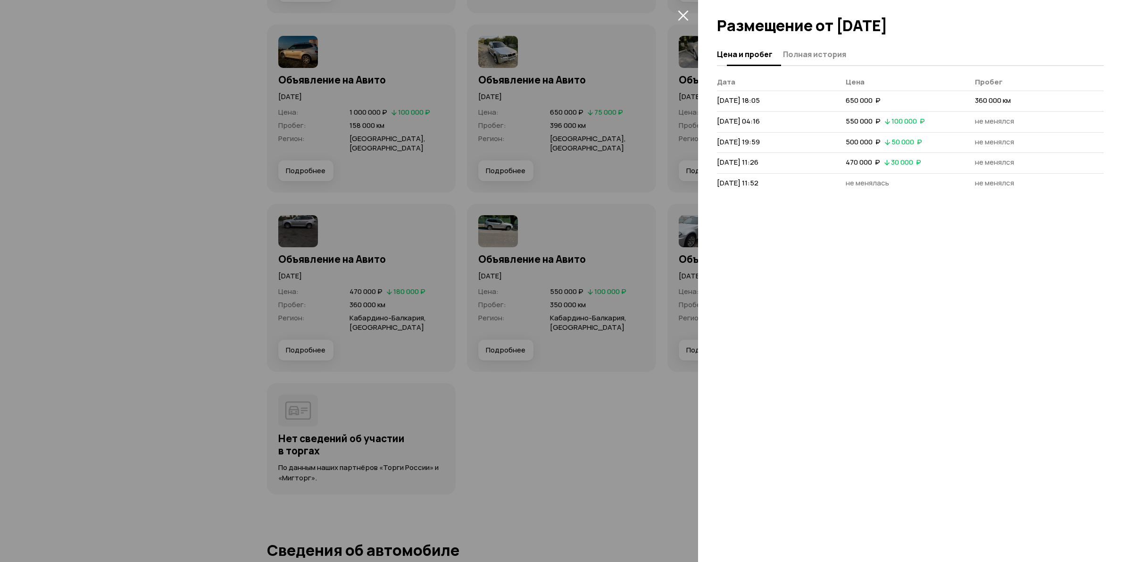
drag, startPoint x: 840, startPoint y: 44, endPoint x: 838, endPoint y: 50, distance: 5.8
click at [817, 46] on button "Полная история" at bounding box center [813, 54] width 66 height 18
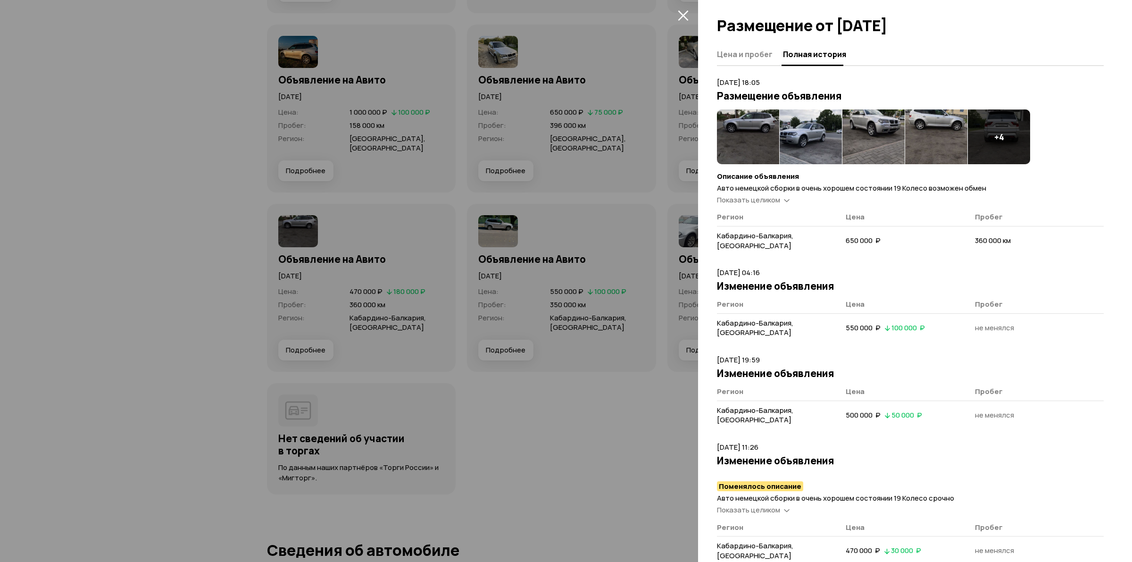
click at [817, 144] on div "+ 4" at bounding box center [999, 136] width 62 height 55
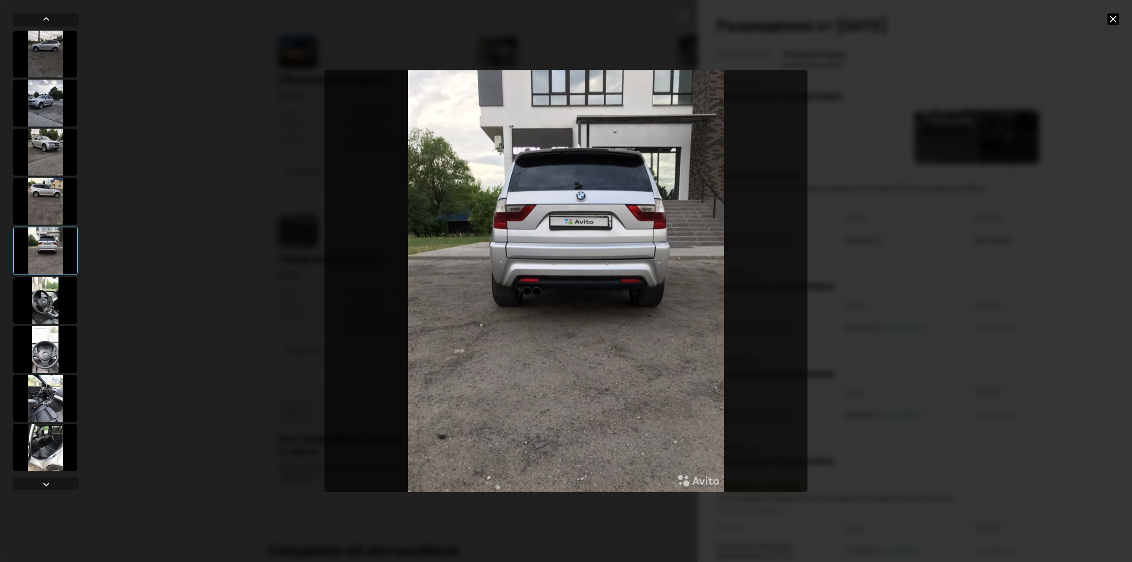
click at [54, 347] on div at bounding box center [45, 348] width 64 height 47
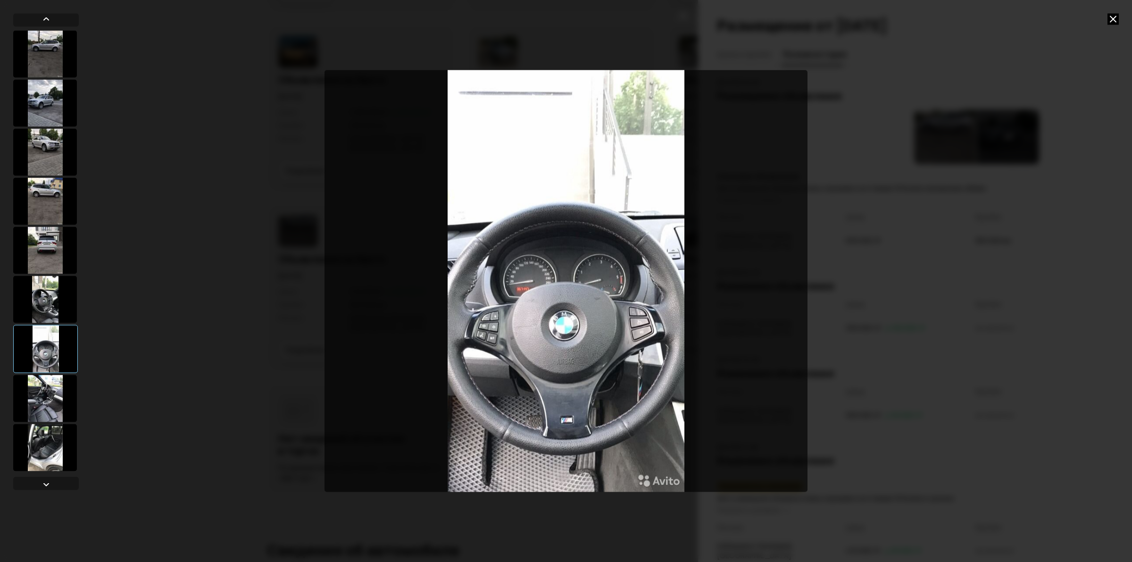
click at [508, 283] on img "Go to Slide 7" at bounding box center [566, 280] width 483 height 421
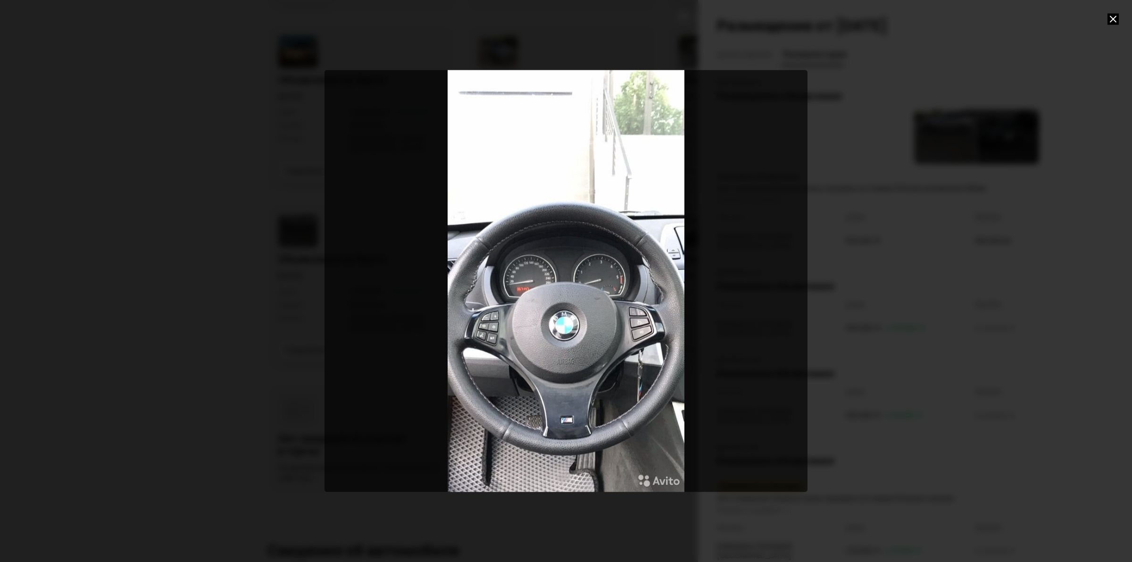
click at [817, 72] on div at bounding box center [566, 281] width 1132 height 562
click at [817, 18] on icon at bounding box center [1113, 18] width 11 height 11
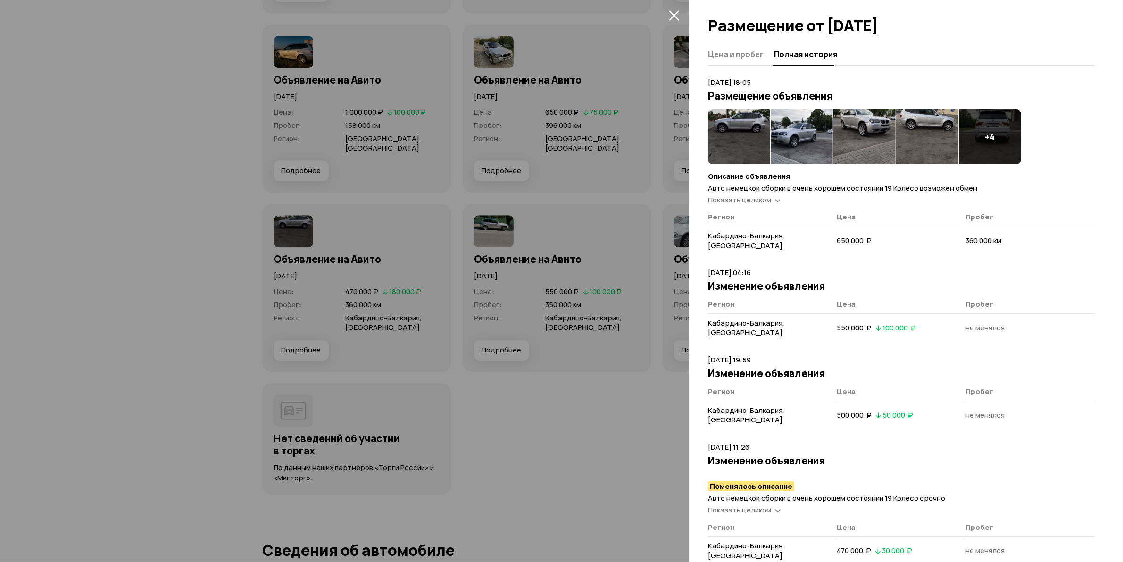
click at [689, 17] on div at bounding box center [906, 21] width 434 height 43
drag, startPoint x: 684, startPoint y: 17, endPoint x: 677, endPoint y: 16, distance: 7.8
click at [683, 17] on div at bounding box center [561, 281] width 1123 height 562
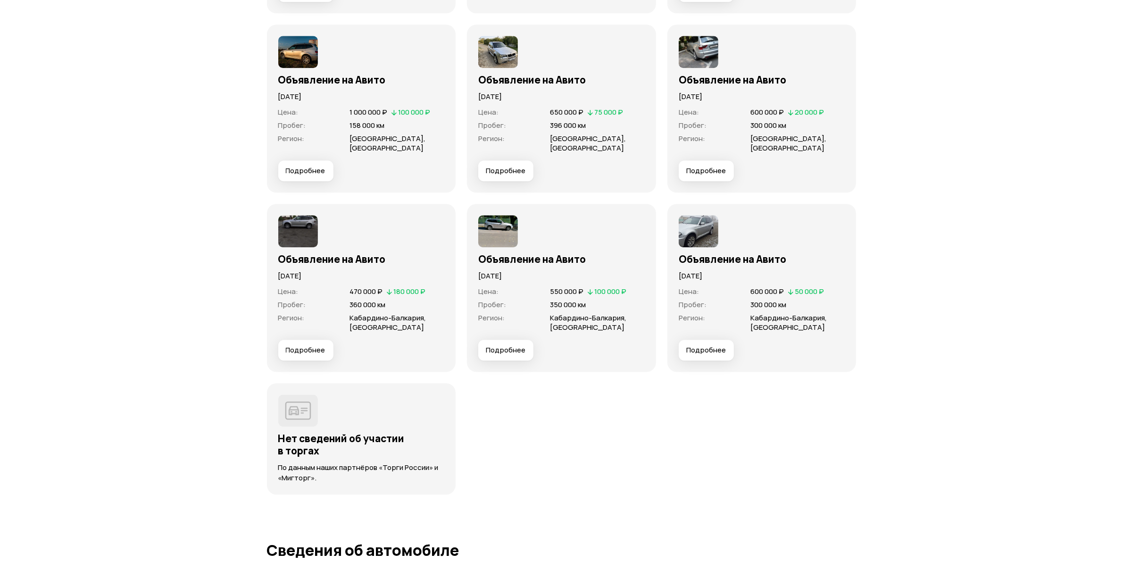
drag, startPoint x: 676, startPoint y: 16, endPoint x: 683, endPoint y: 24, distance: 11.1
click at [675, 16] on div at bounding box center [561, 281] width 1123 height 562
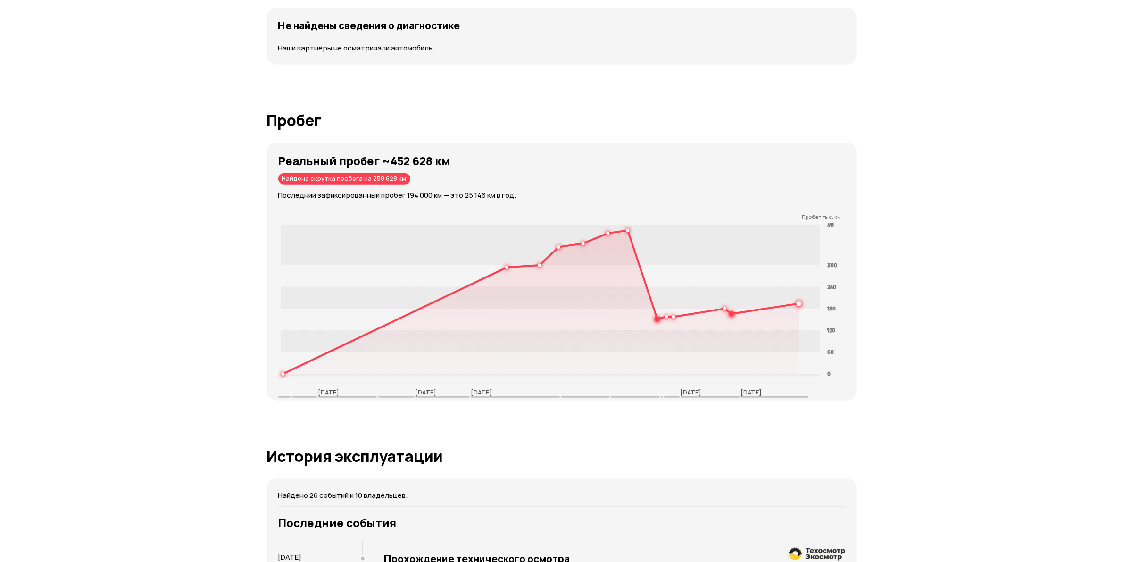
scroll to position [1251, 0]
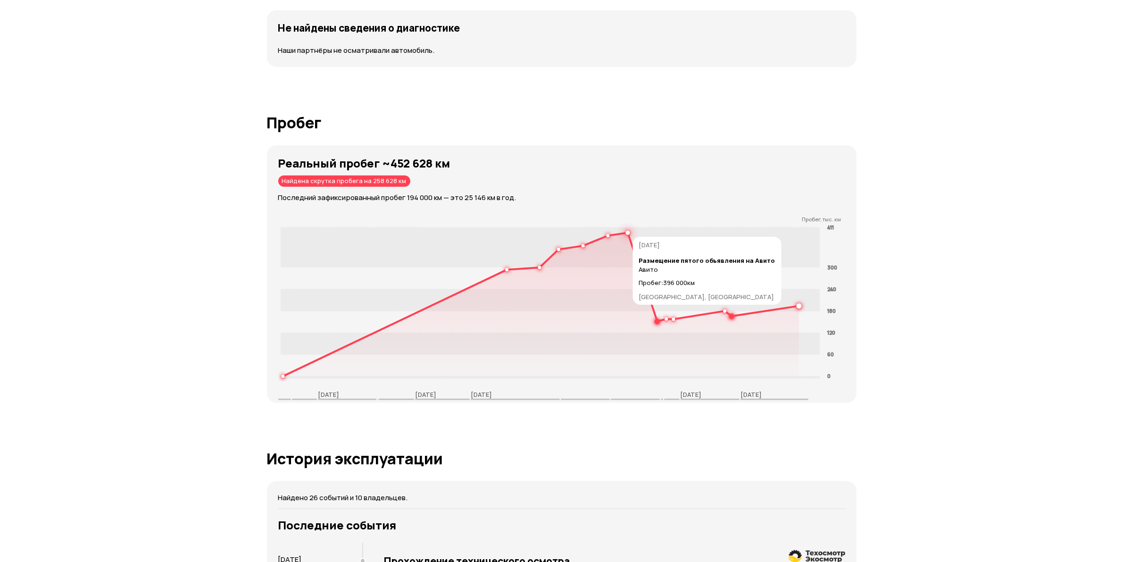
click at [628, 232] on circle at bounding box center [627, 232] width 3 height 3
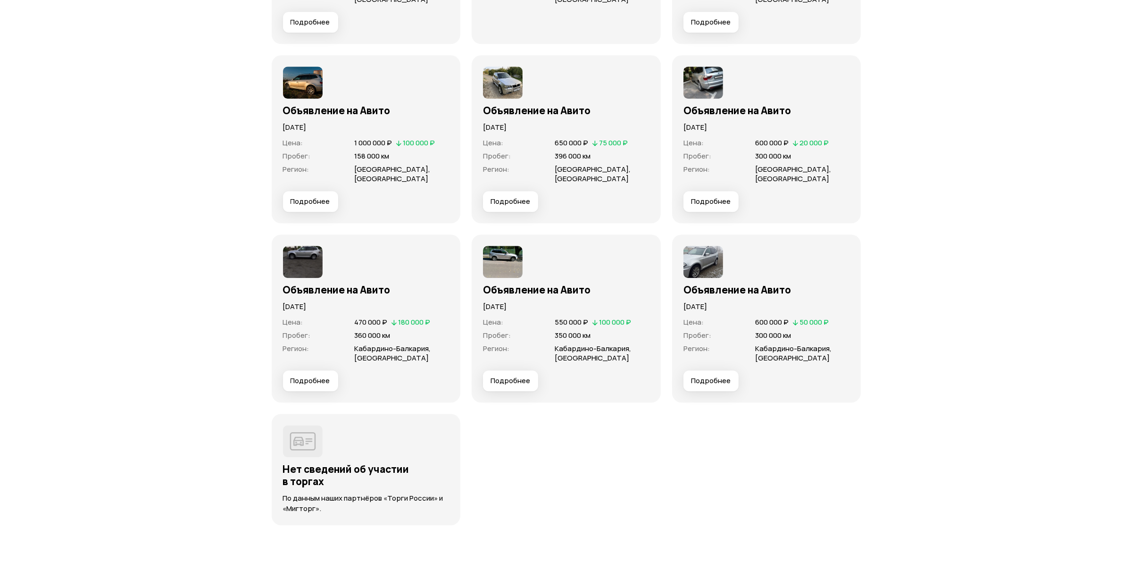
scroll to position [3138, 0]
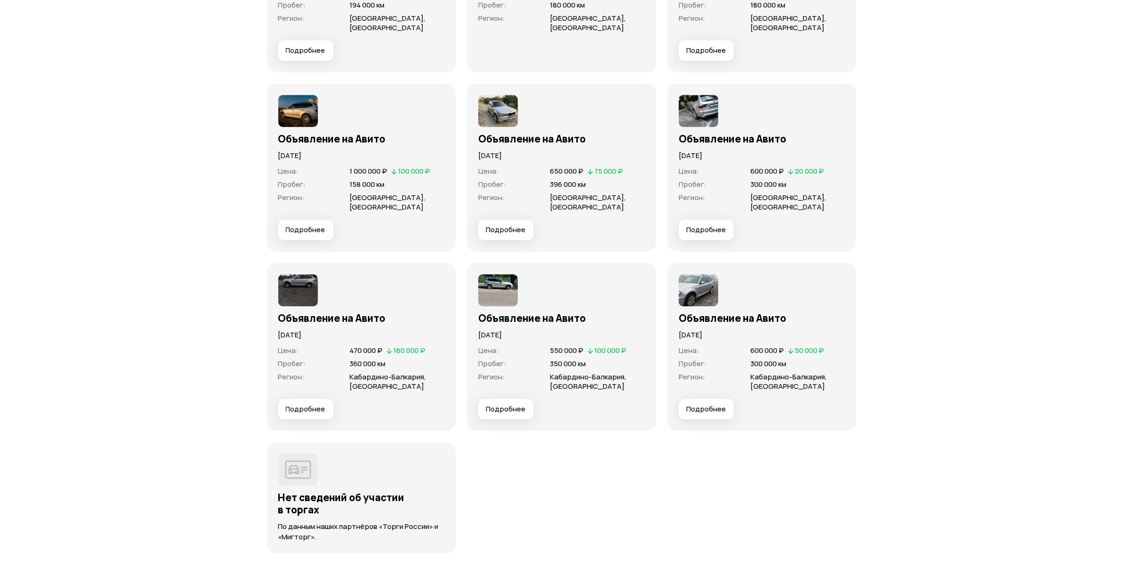
click at [501, 225] on span "Подробнее" at bounding box center [506, 229] width 40 height 9
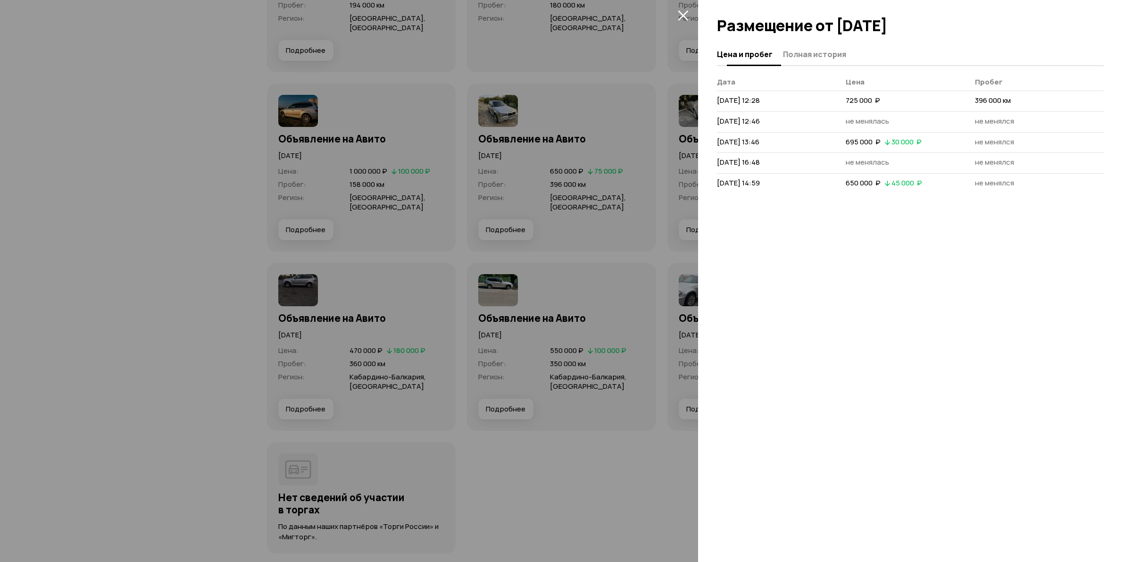
click at [798, 60] on button "Полная история" at bounding box center [813, 54] width 66 height 18
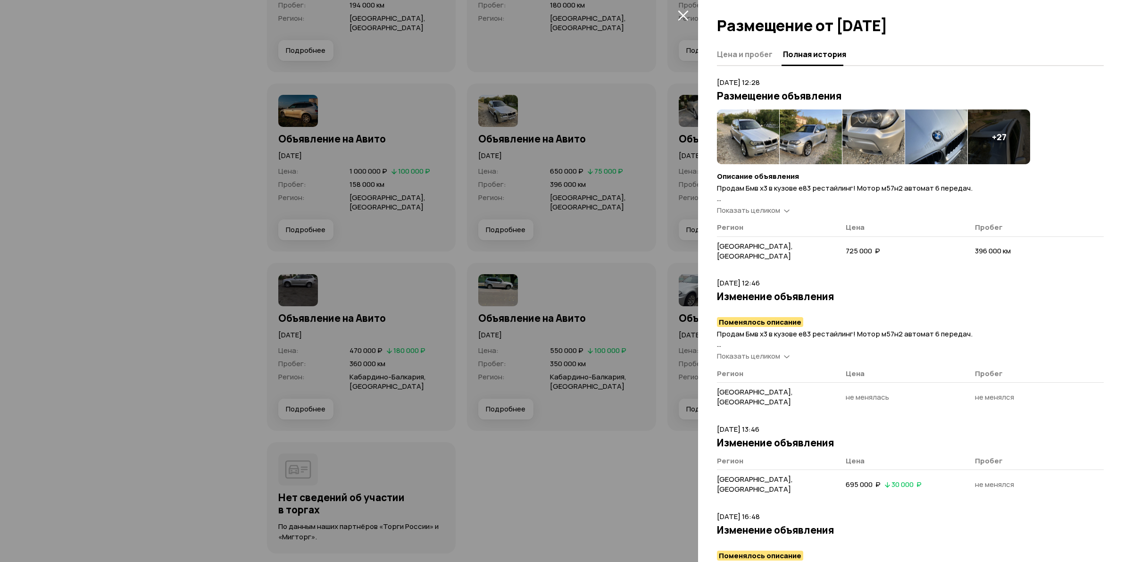
click at [817, 141] on img at bounding box center [936, 136] width 62 height 55
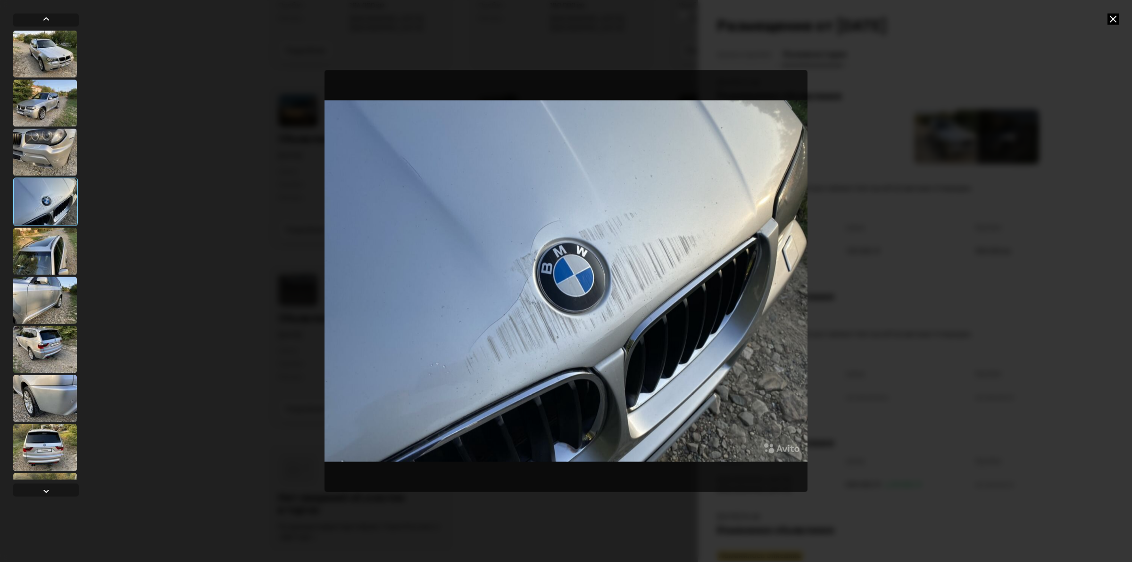
click at [59, 161] on div at bounding box center [45, 151] width 64 height 47
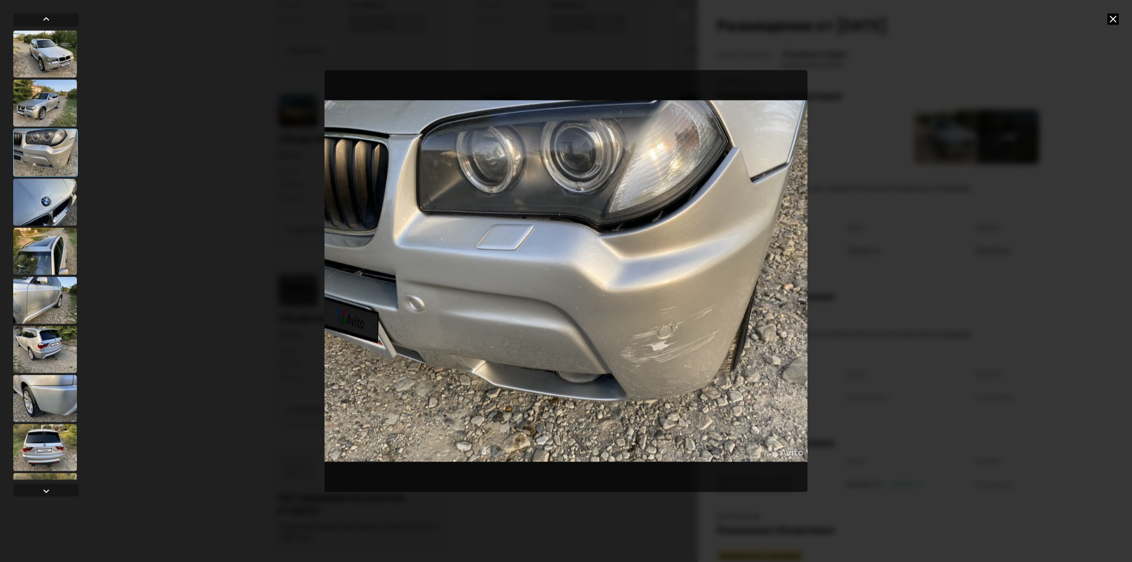
click at [52, 204] on div at bounding box center [45, 201] width 64 height 47
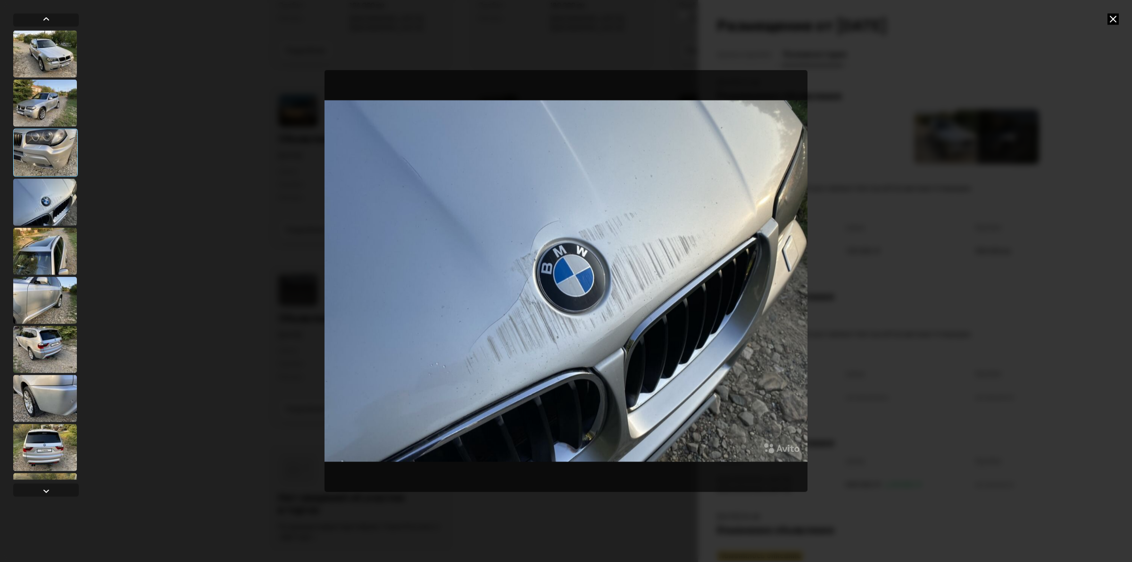
click at [33, 281] on div at bounding box center [45, 299] width 64 height 47
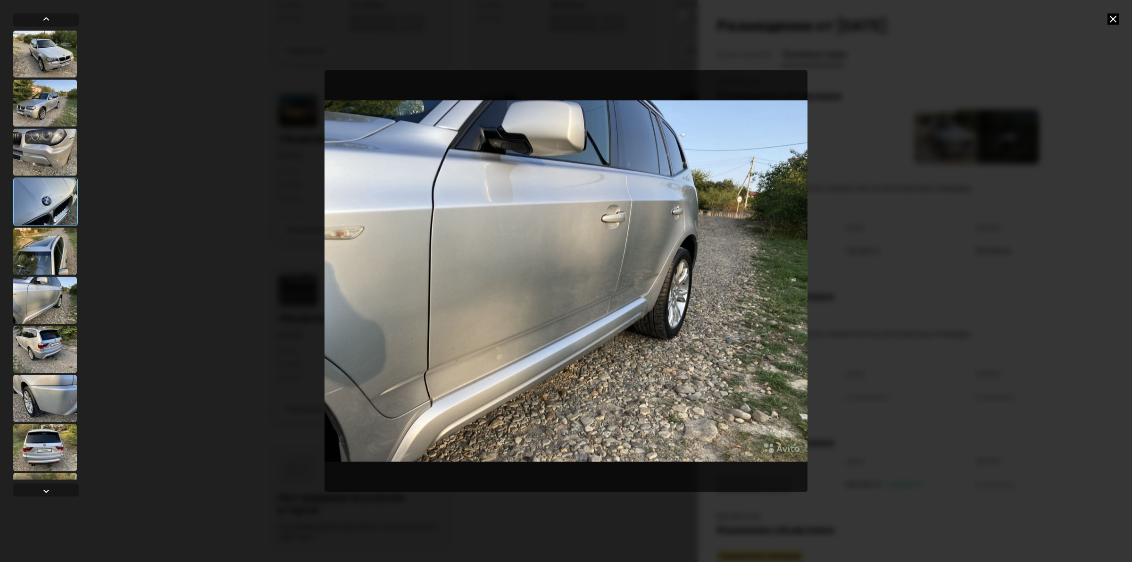
drag, startPoint x: 51, startPoint y: 330, endPoint x: 52, endPoint y: 337, distance: 7.2
click at [52, 331] on div at bounding box center [45, 348] width 64 height 47
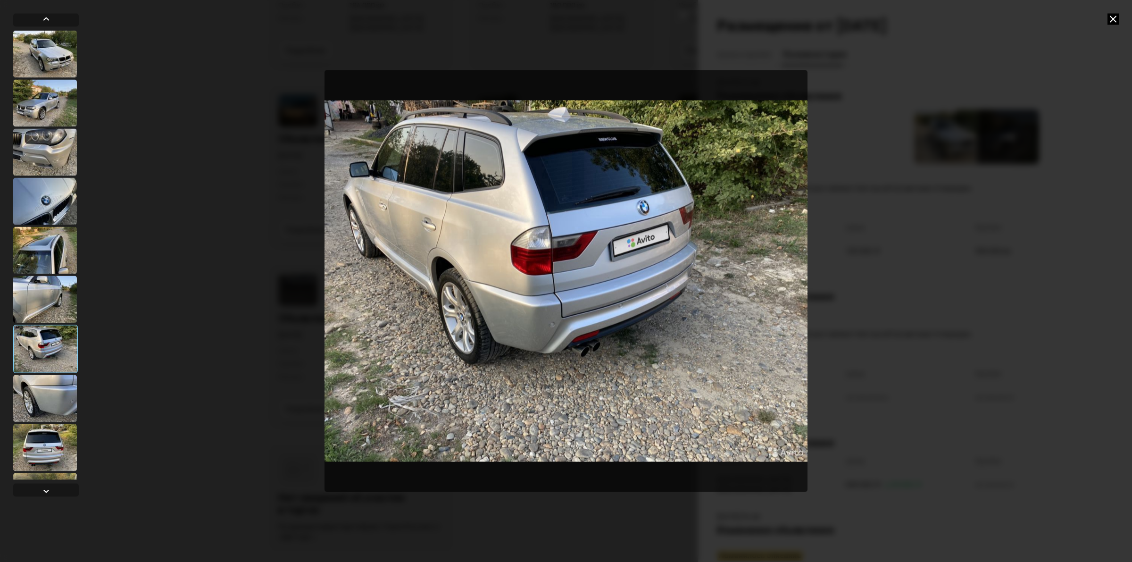
click at [53, 401] on div at bounding box center [45, 398] width 64 height 47
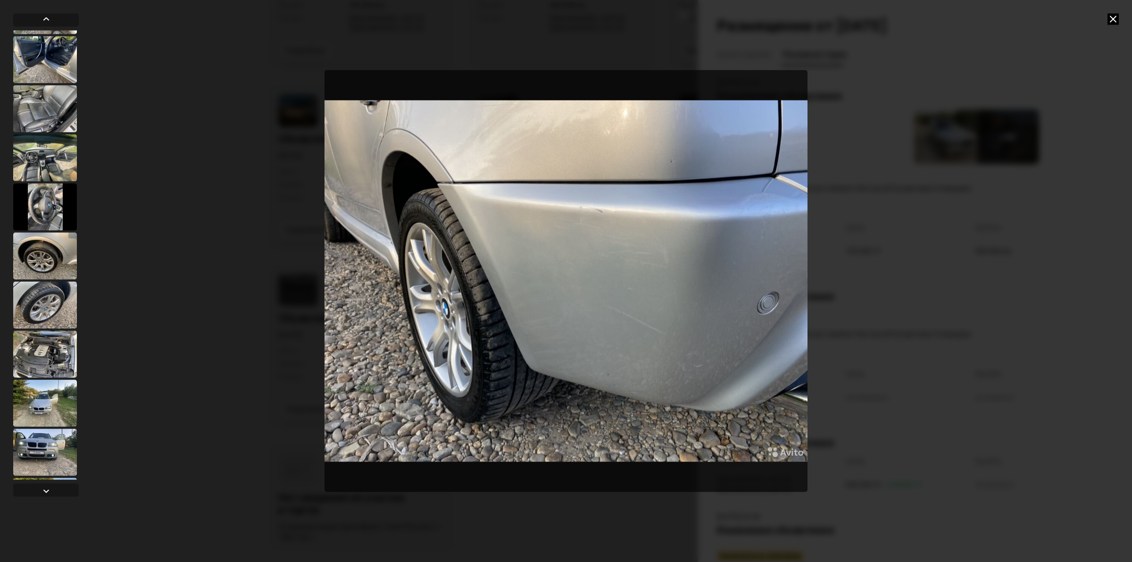
scroll to position [1002, 0]
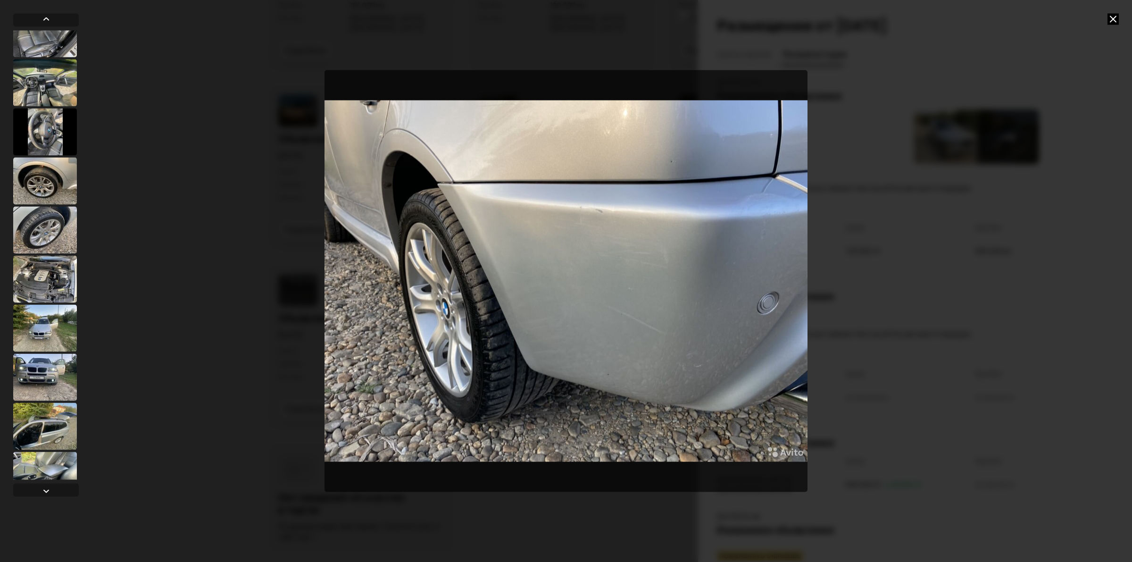
click at [48, 144] on div at bounding box center [45, 131] width 64 height 47
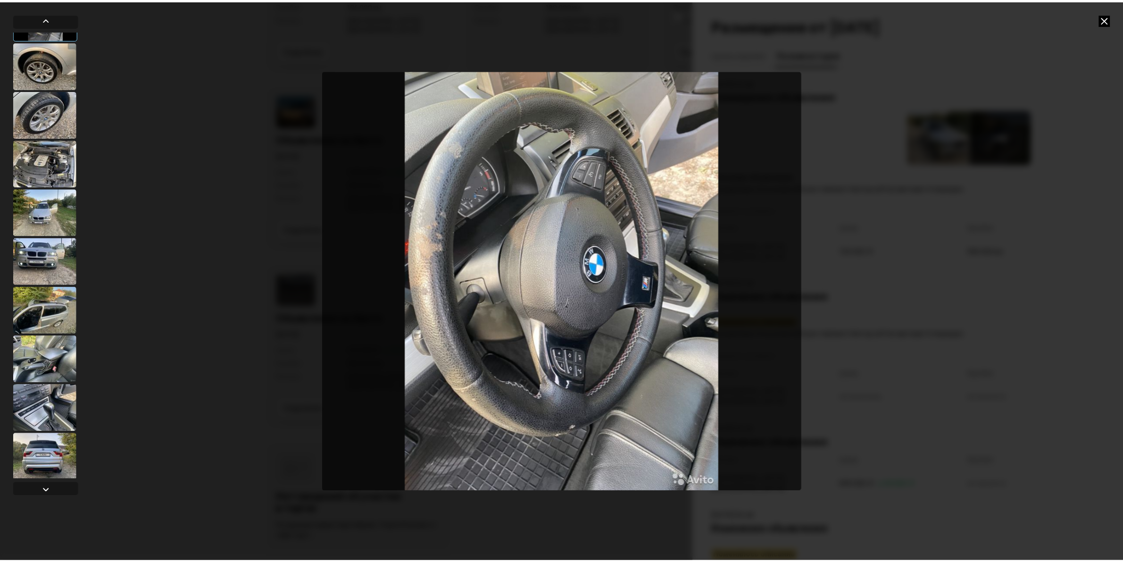
scroll to position [1121, 0]
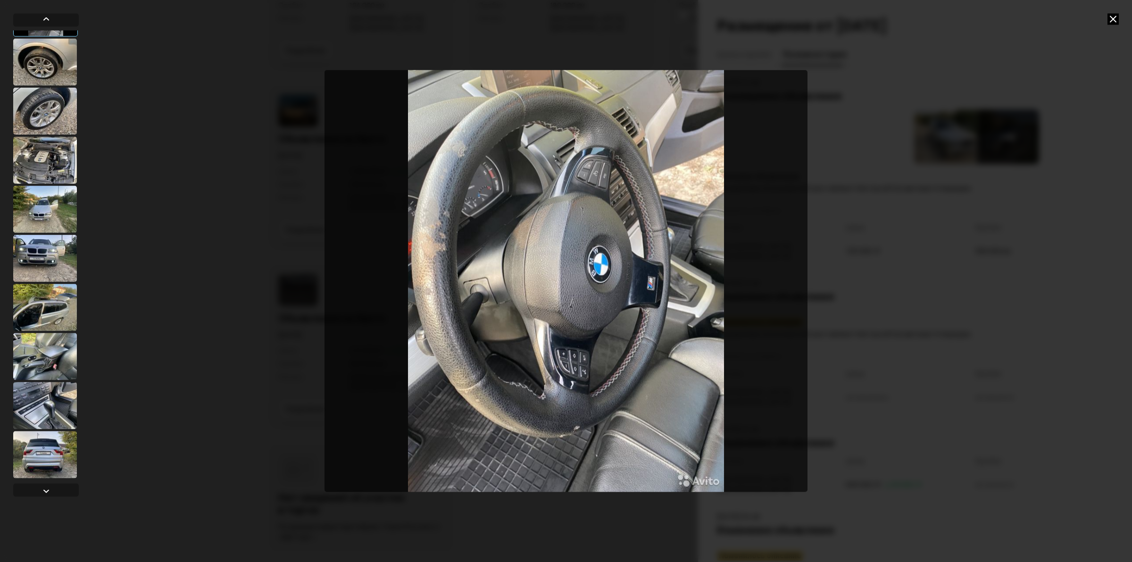
click at [205, 187] on div at bounding box center [566, 281] width 1132 height 562
click at [817, 15] on icon at bounding box center [1113, 18] width 11 height 11
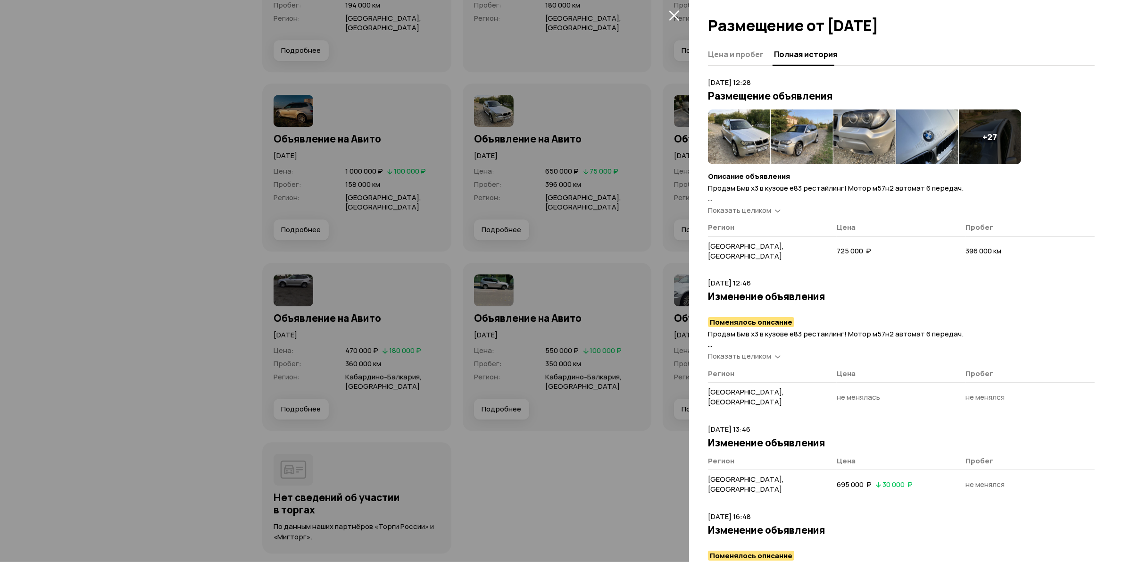
click at [676, 13] on icon "закрыть" at bounding box center [674, 15] width 10 height 10
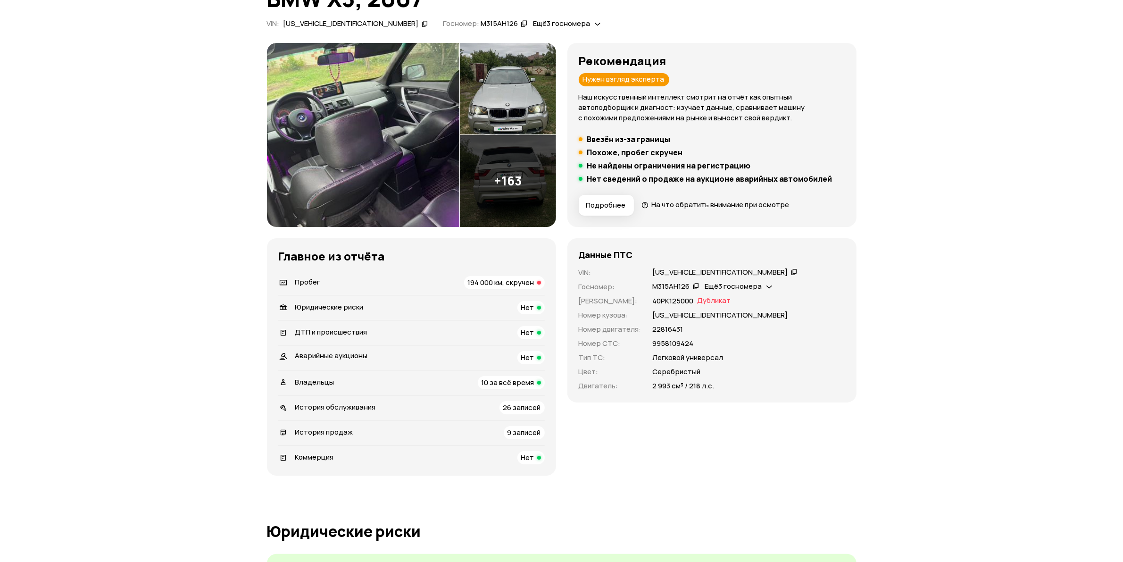
scroll to position [118, 0]
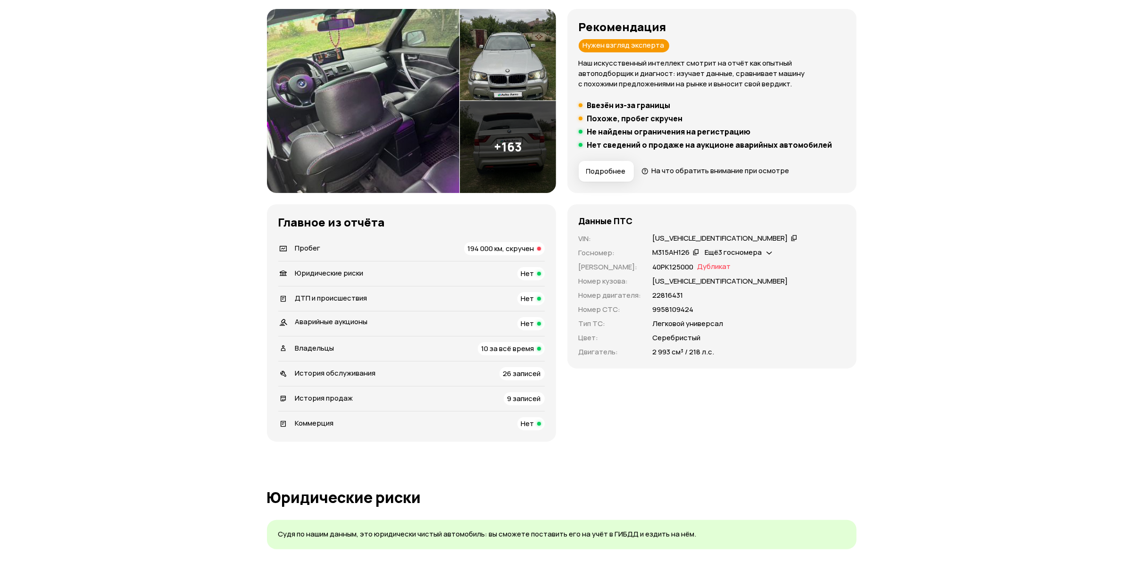
click at [791, 236] on icon at bounding box center [794, 237] width 7 height 9
click at [516, 351] on span "10 за всё время" at bounding box center [508, 348] width 53 height 10
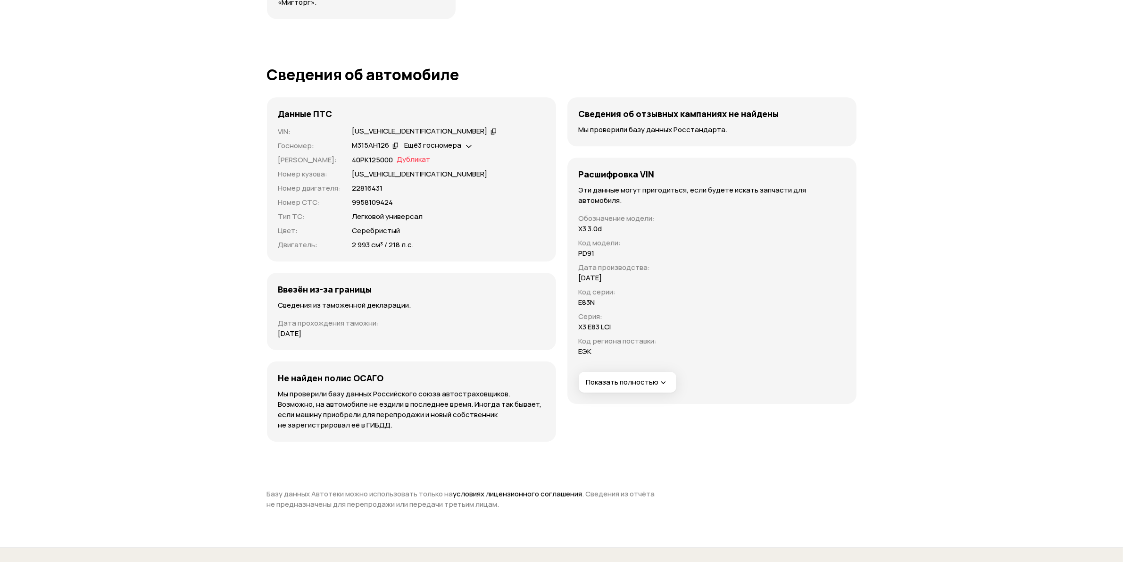
scroll to position [3704, 0]
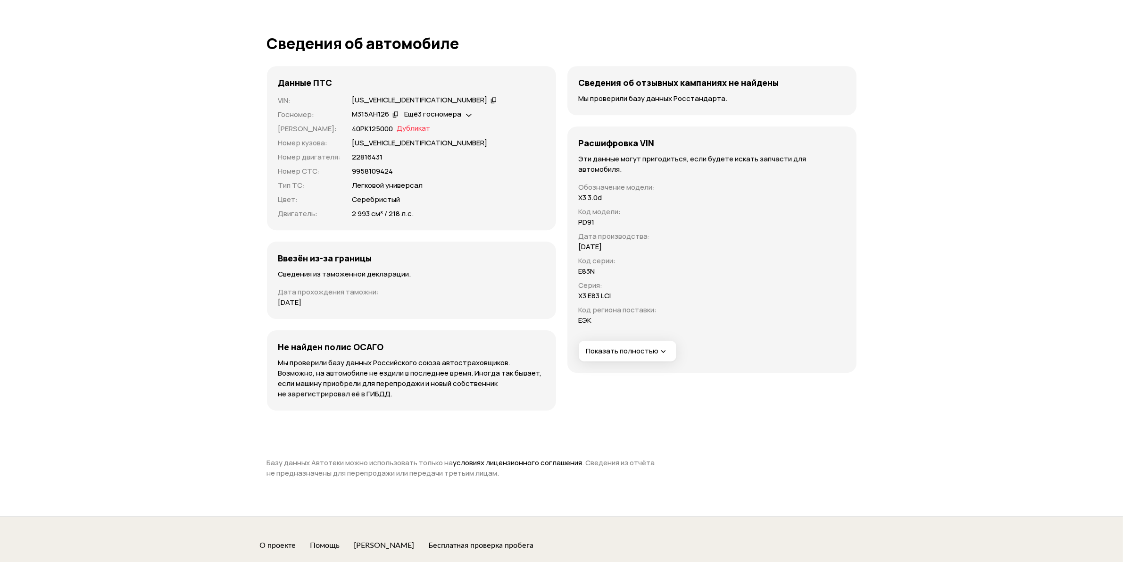
click at [653, 350] on span "Показать полностью" at bounding box center [627, 351] width 82 height 10
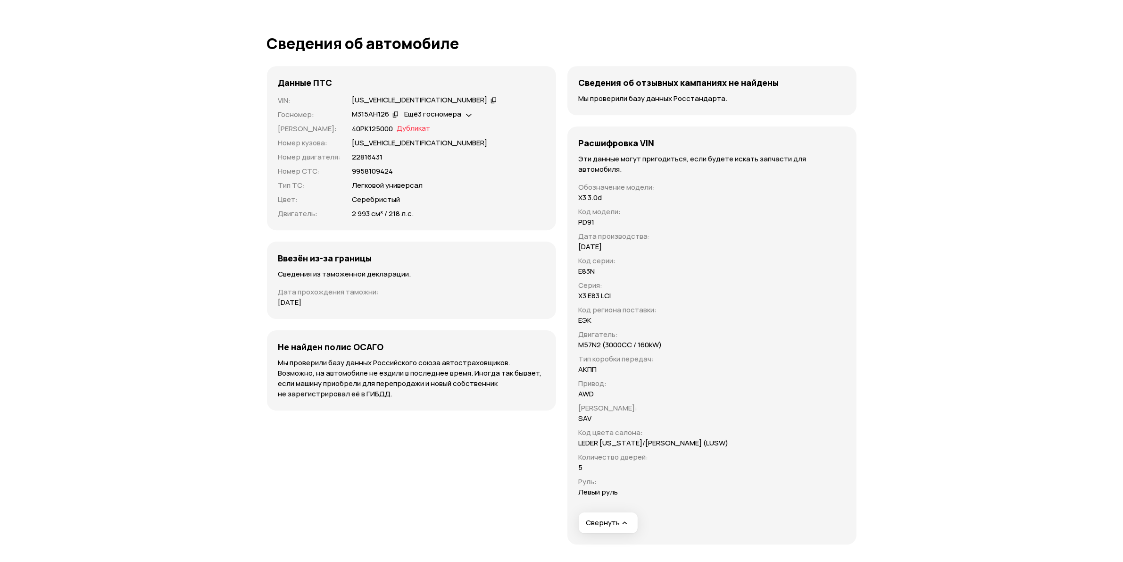
click at [405, 270] on p "Сведения из таможенной декларации." at bounding box center [411, 274] width 267 height 10
click at [359, 283] on div "Ввезён из-за границы Сведения из таможенной декларации. Дата прохождения таможн…" at bounding box center [411, 280] width 289 height 77
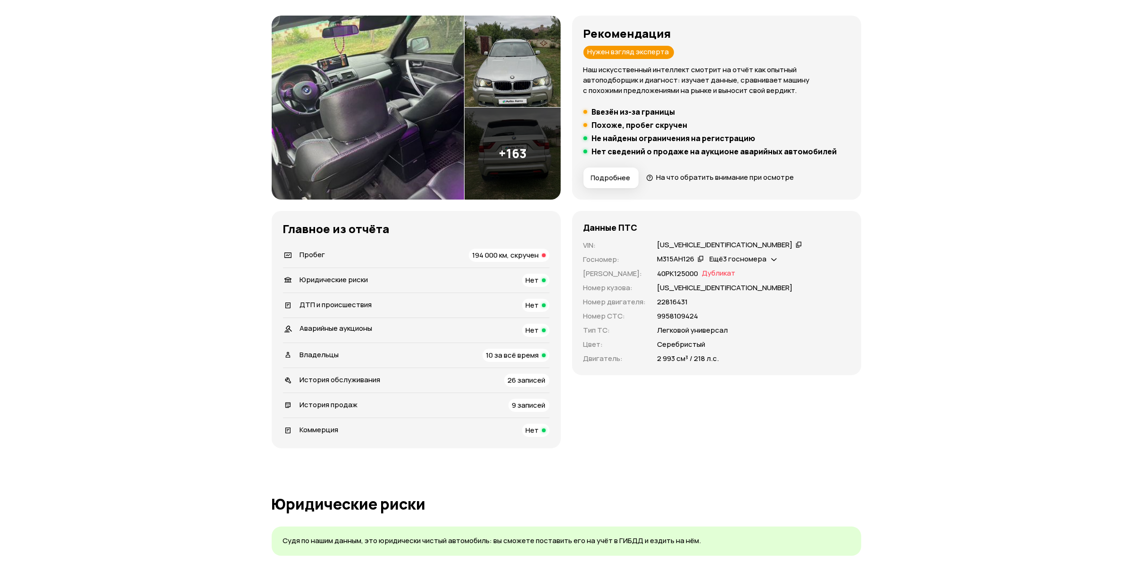
scroll to position [0, 0]
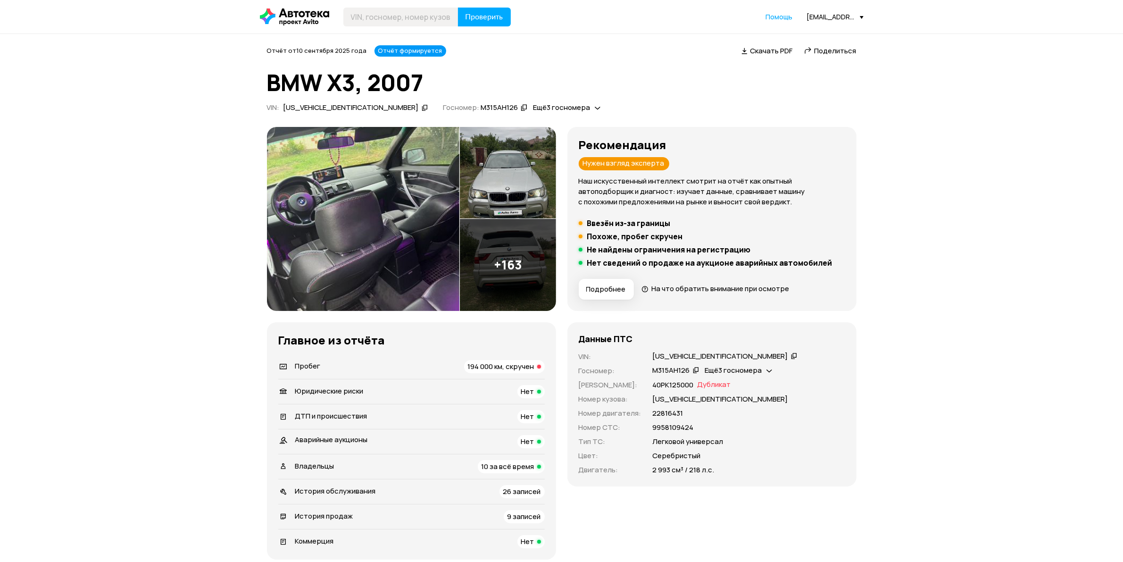
click at [615, 289] on span "Подробнее" at bounding box center [606, 288] width 40 height 9
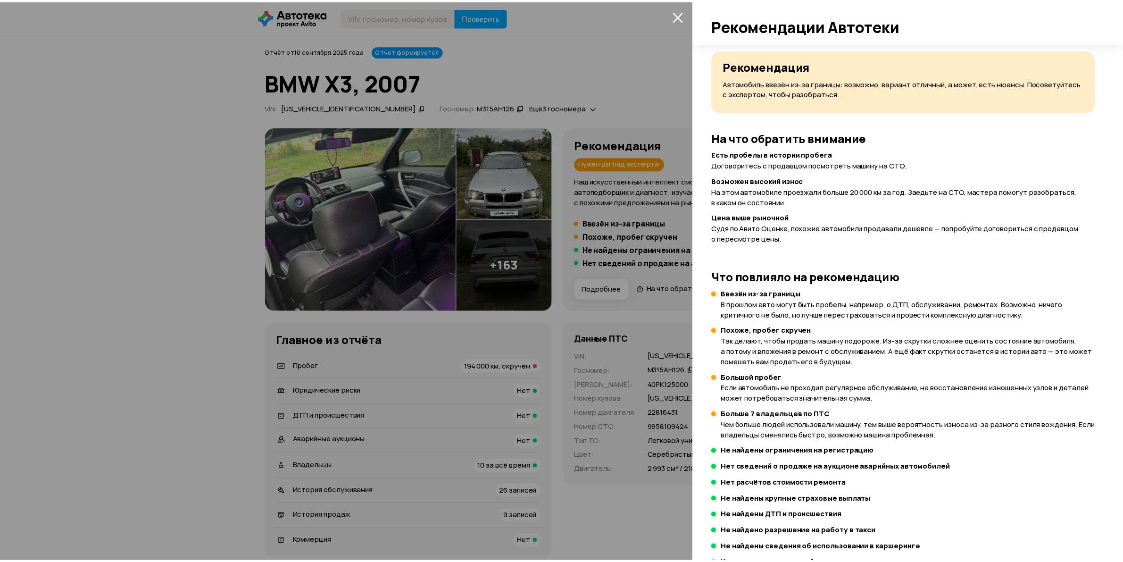
scroll to position [59, 0]
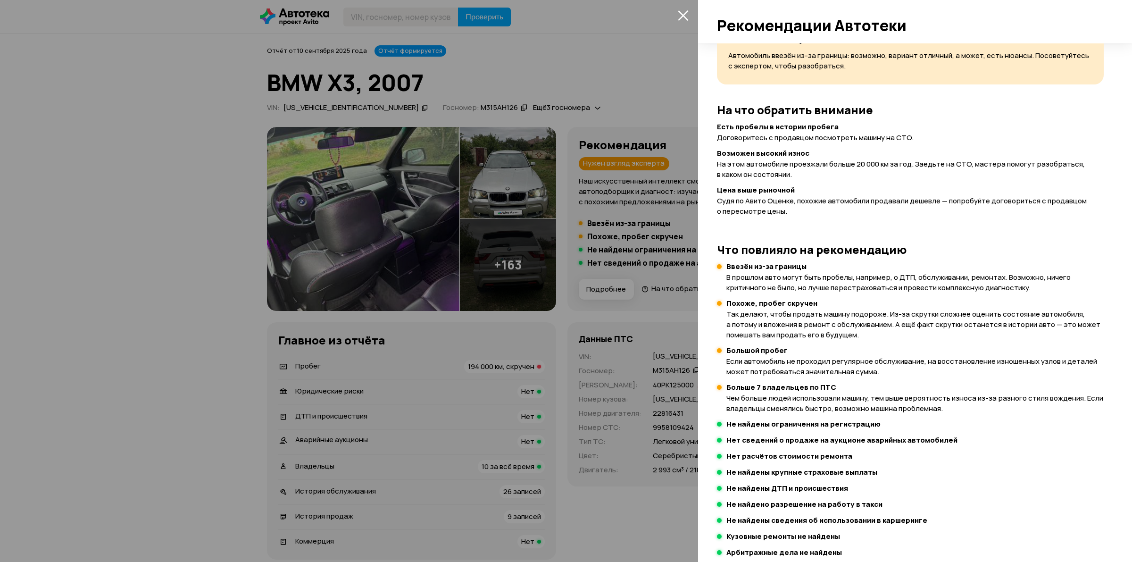
click at [670, 111] on div at bounding box center [566, 281] width 1132 height 562
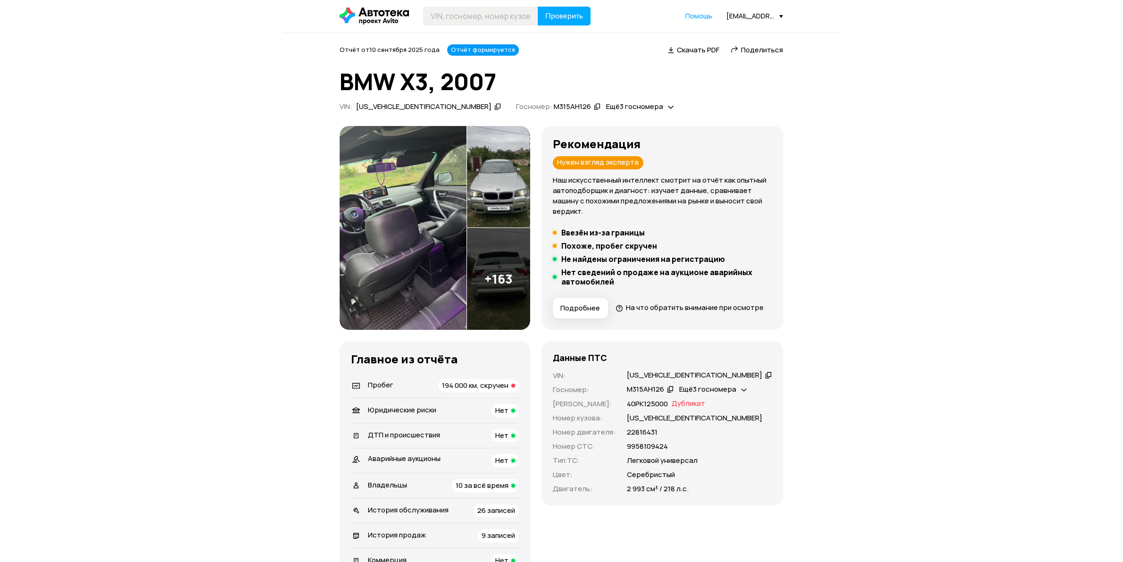
scroll to position [0, 0]
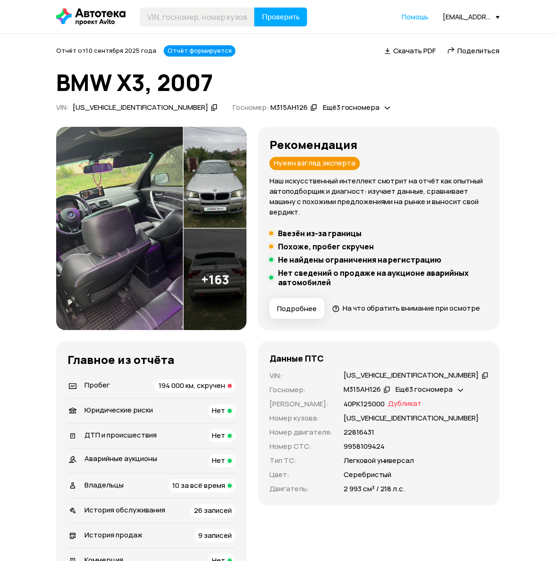
click at [402, 57] on div "Отчёт от [DATE] Отчёт формируется   Скачать PDF   Поделиться" at bounding box center [277, 50] width 443 height 11
click at [402, 52] on span "Скачать PDF" at bounding box center [414, 51] width 42 height 10
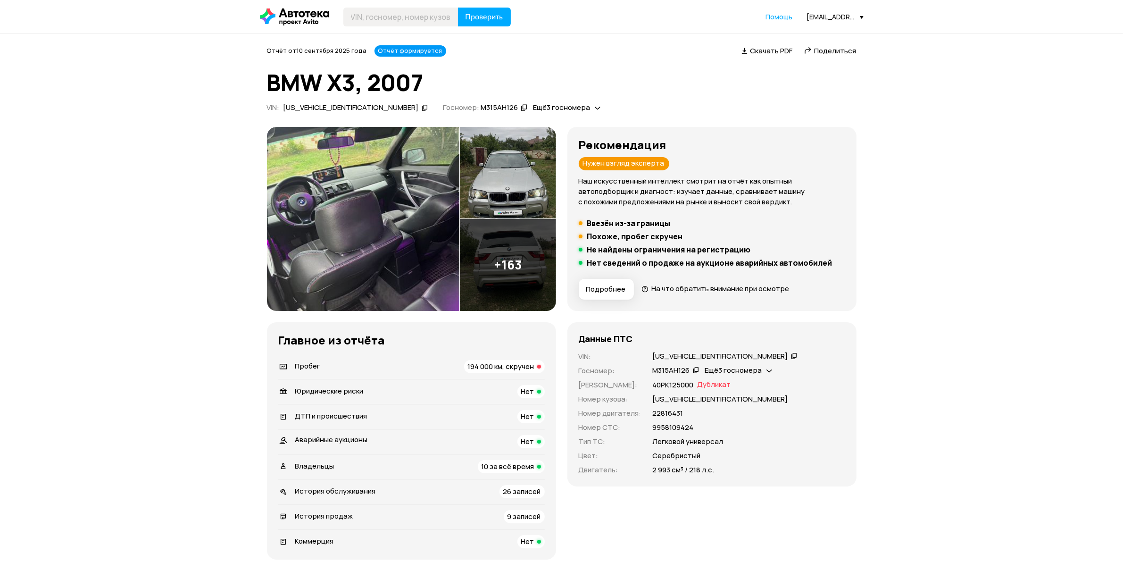
click at [817, 52] on span "Поделиться" at bounding box center [836, 51] width 42 height 10
